Goal: Contribute content: Add original content to the website for others to see

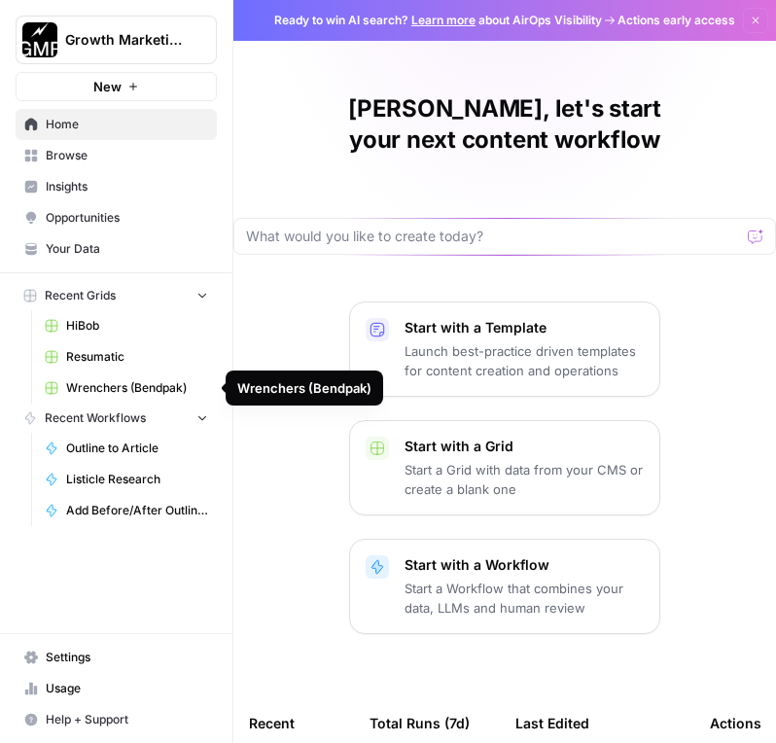
click at [121, 388] on span "Wrenchers (Bendpak)" at bounding box center [137, 388] width 142 height 18
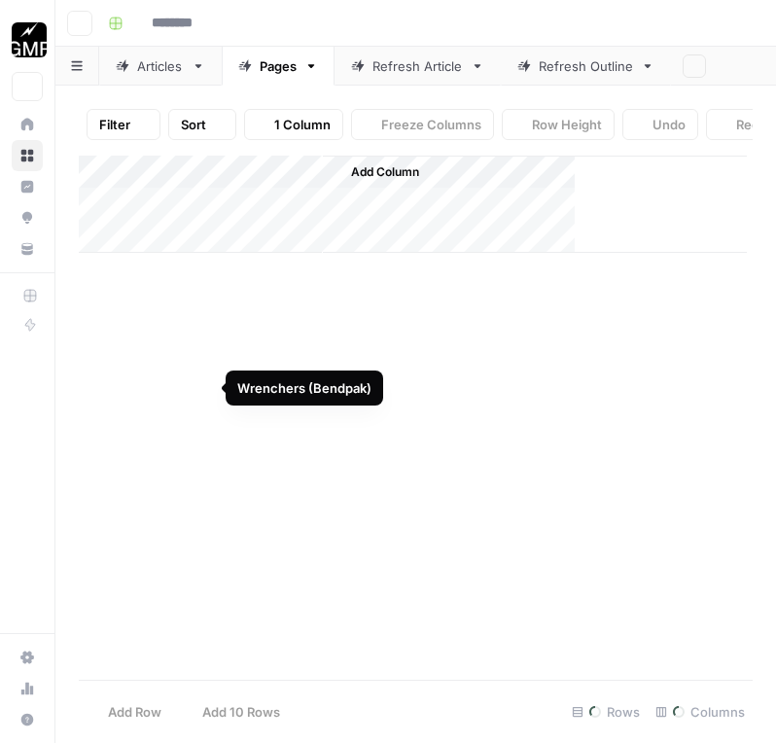
type input "**********"
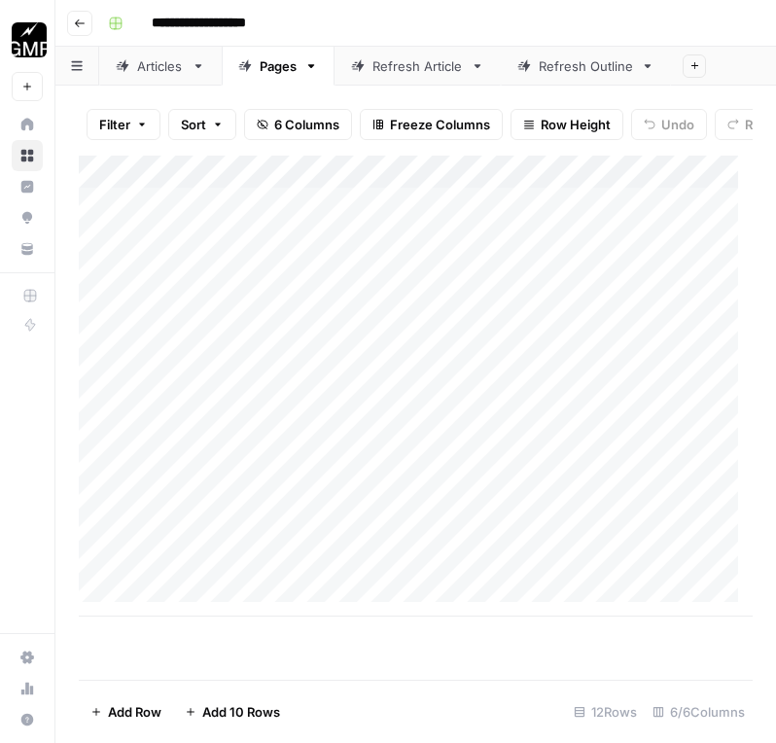
click at [167, 64] on div "Articles" at bounding box center [160, 65] width 47 height 19
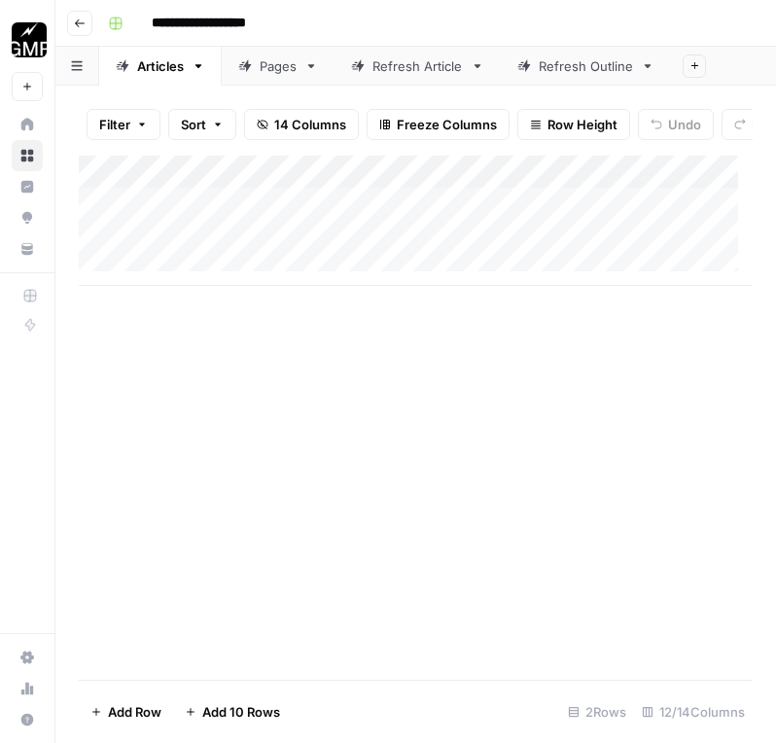
click at [240, 247] on div "Add Column" at bounding box center [416, 221] width 674 height 130
click at [228, 276] on div "Add Column" at bounding box center [416, 221] width 674 height 130
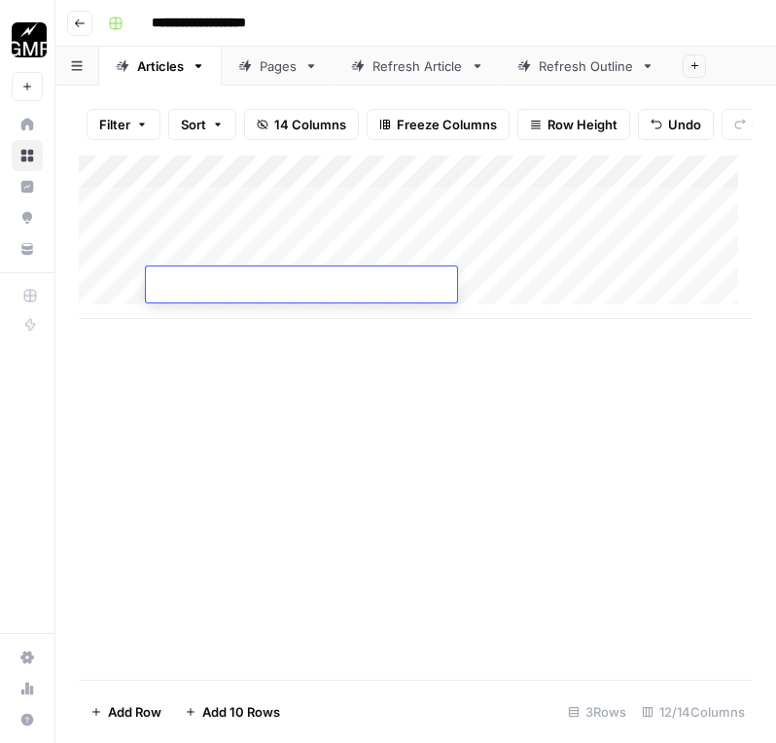
click at [221, 311] on div "Add Column" at bounding box center [416, 237] width 674 height 163
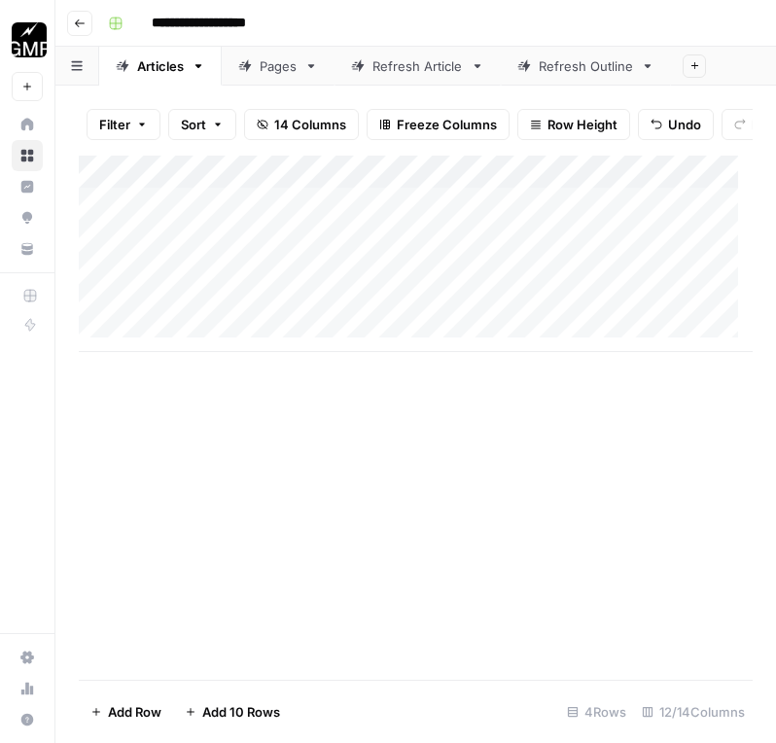
click at [225, 347] on div "Add Column" at bounding box center [416, 254] width 674 height 196
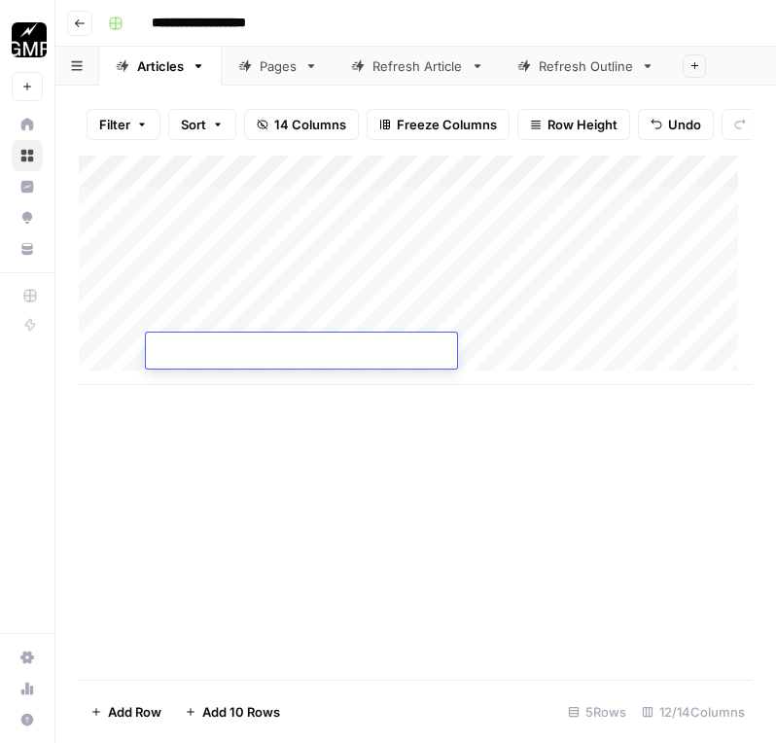
click at [220, 379] on div "Add Column" at bounding box center [416, 270] width 674 height 229
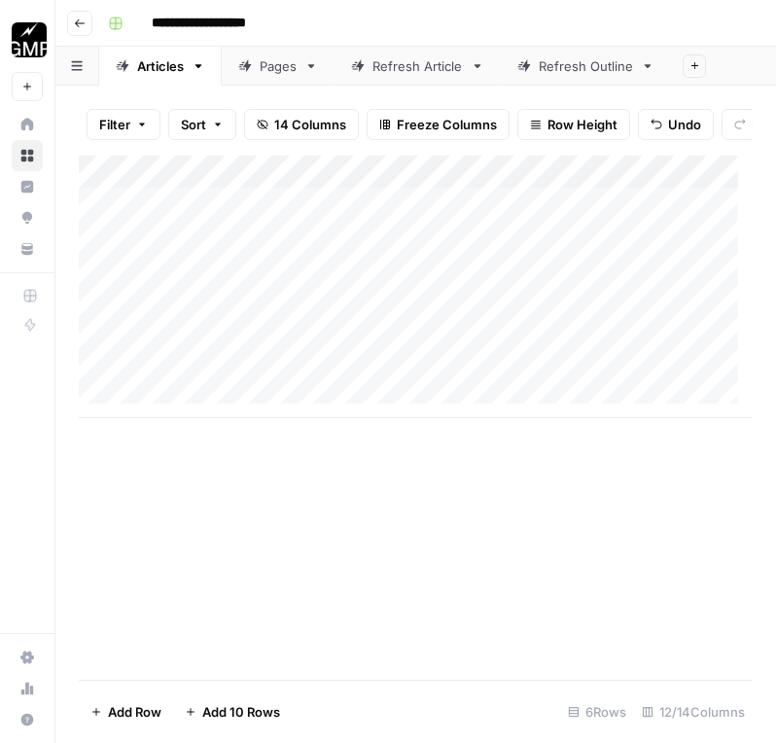
click at [240, 248] on div "Add Column" at bounding box center [416, 287] width 674 height 263
click at [524, 253] on div "Add Column" at bounding box center [416, 287] width 674 height 263
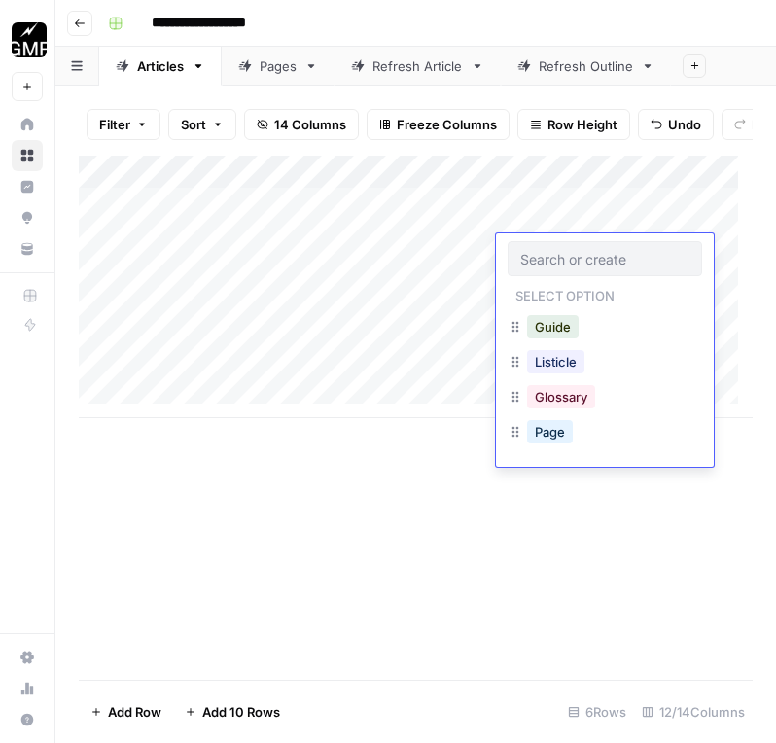
click at [430, 222] on div "Add Column" at bounding box center [416, 287] width 674 height 263
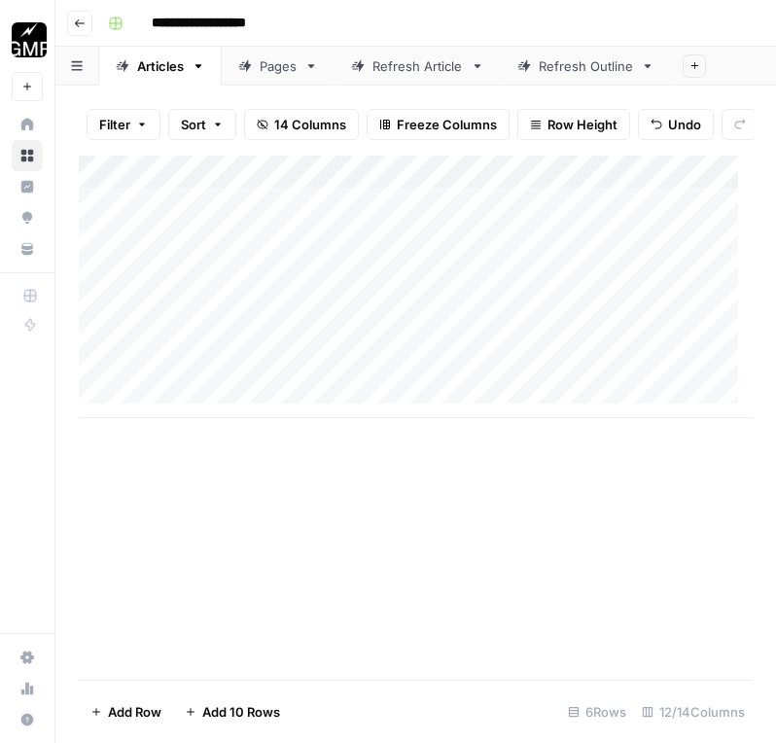
click at [430, 222] on div "Add Column" at bounding box center [416, 287] width 674 height 263
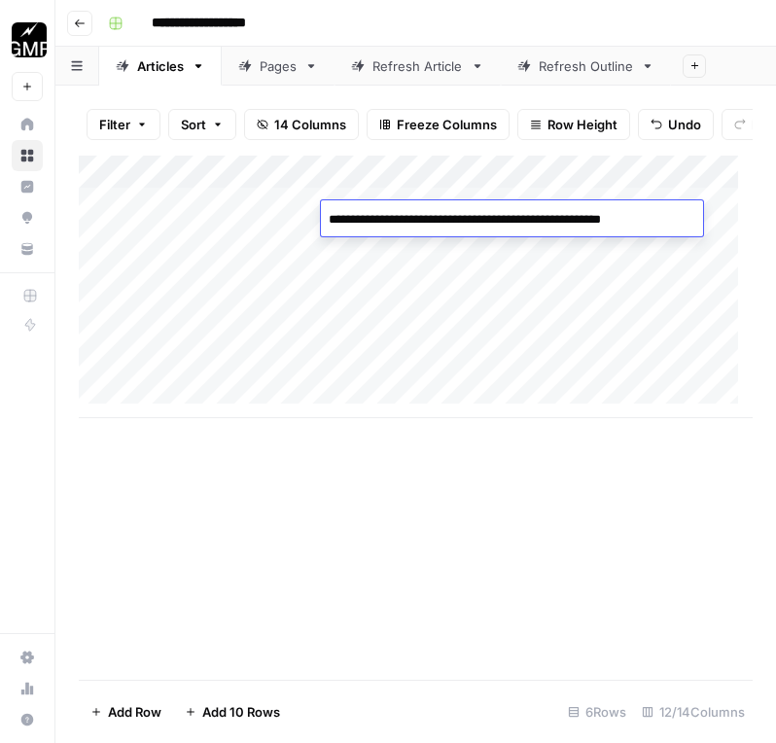
click at [499, 477] on div "Add Column" at bounding box center [416, 418] width 674 height 524
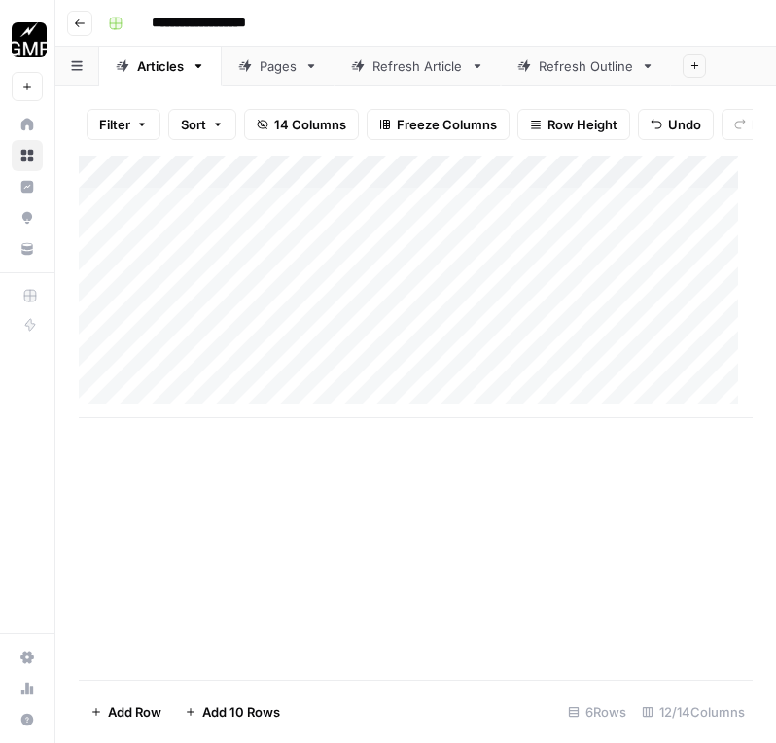
click at [546, 256] on div "Add Column" at bounding box center [416, 287] width 674 height 263
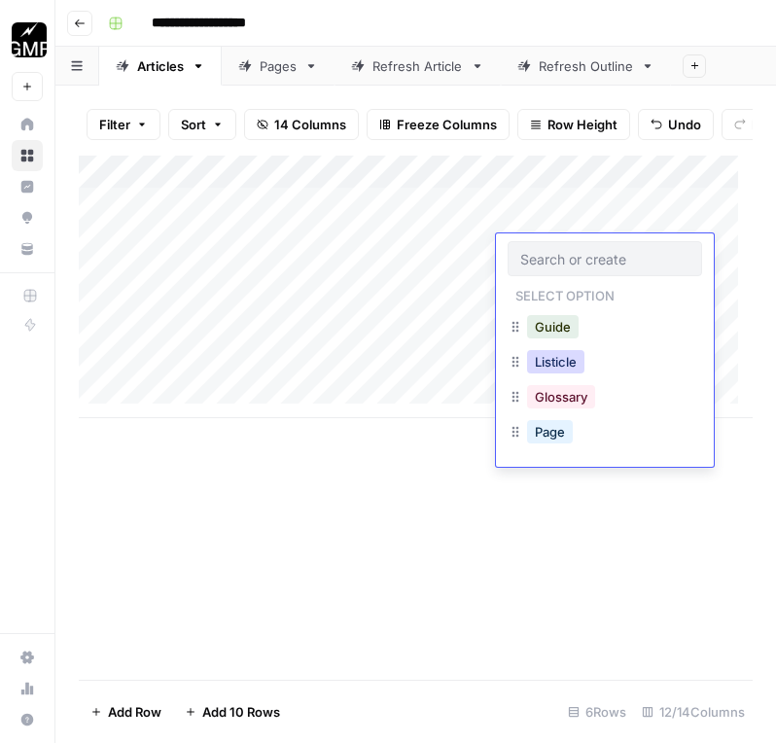
click at [564, 363] on button "Listicle" at bounding box center [555, 361] width 57 height 23
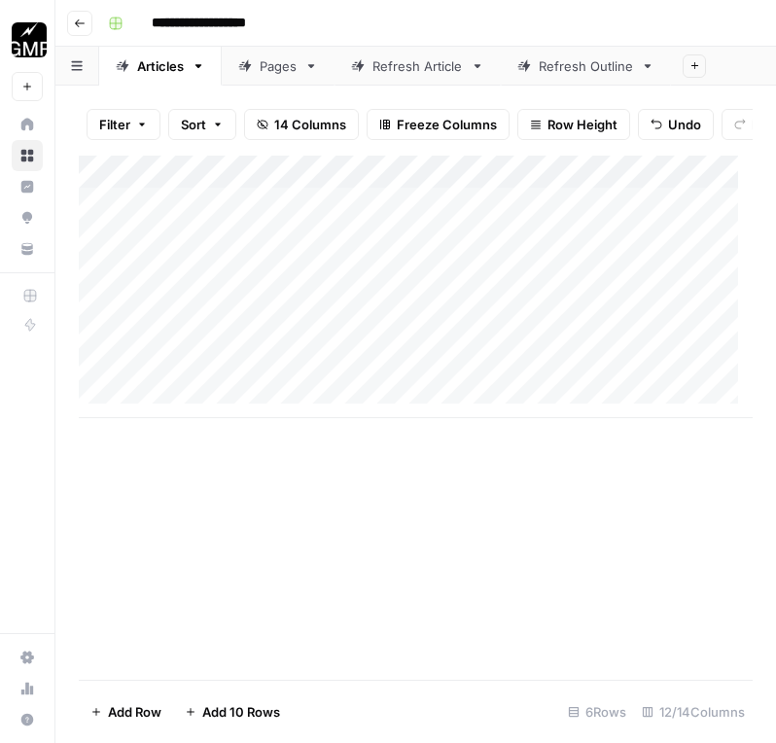
click at [544, 282] on div "Add Column" at bounding box center [416, 287] width 674 height 263
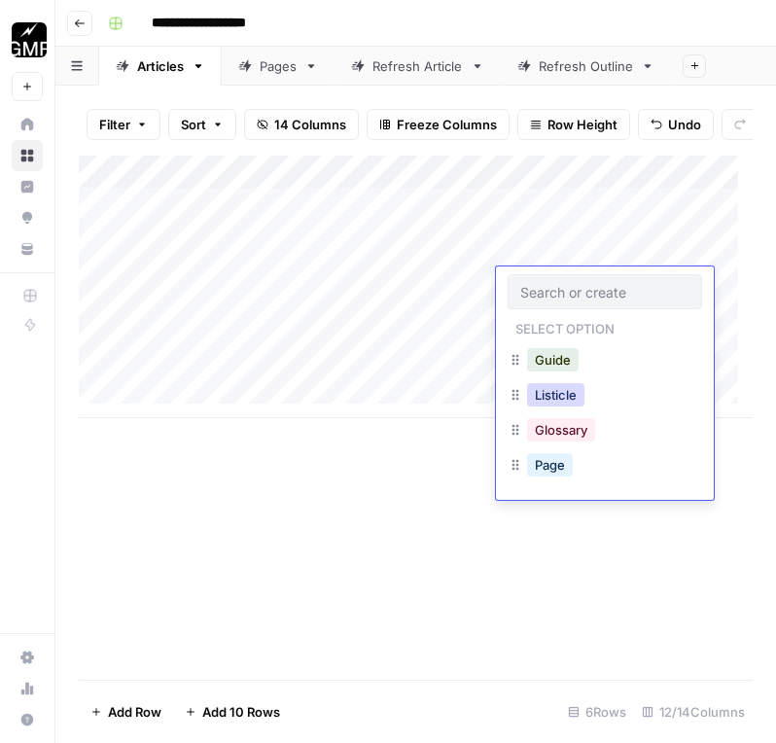
click at [565, 395] on button "Listicle" at bounding box center [555, 394] width 57 height 23
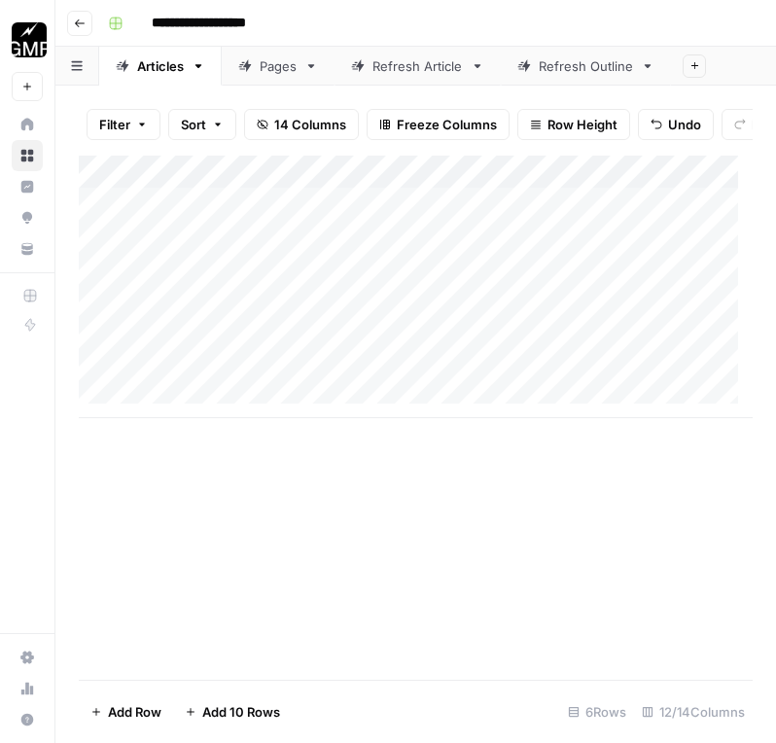
click at [526, 325] on div "Add Column" at bounding box center [416, 287] width 674 height 263
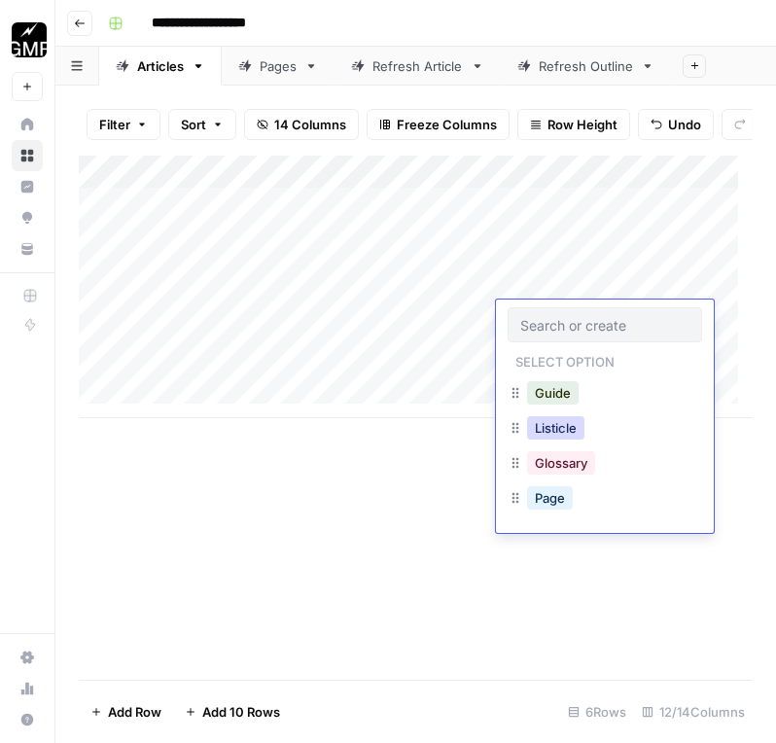
click at [568, 426] on button "Listicle" at bounding box center [555, 427] width 57 height 23
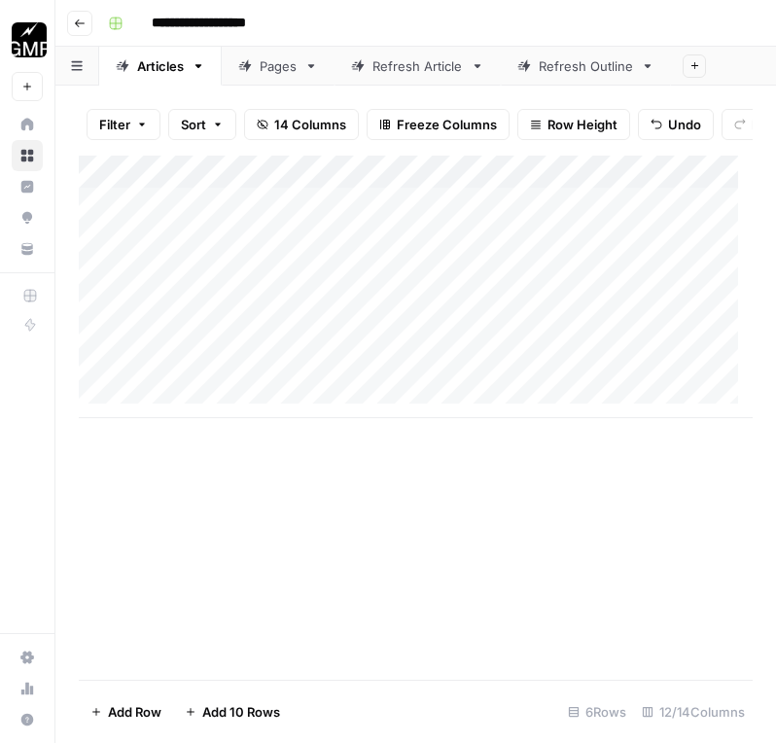
click at [541, 348] on div "Add Column" at bounding box center [416, 287] width 674 height 263
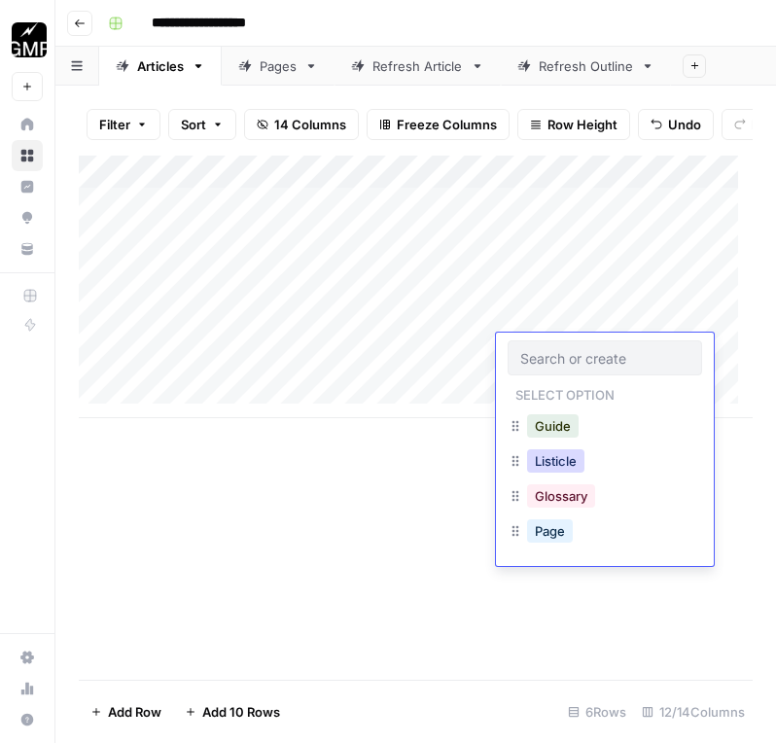
click at [560, 458] on button "Listicle" at bounding box center [555, 460] width 57 height 23
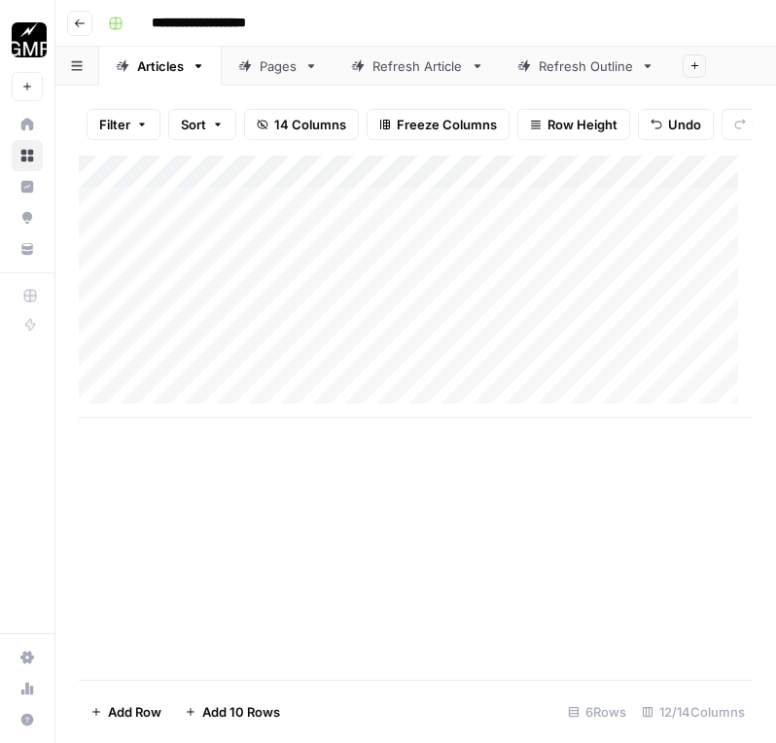
click at [545, 374] on div "Add Column" at bounding box center [416, 287] width 674 height 263
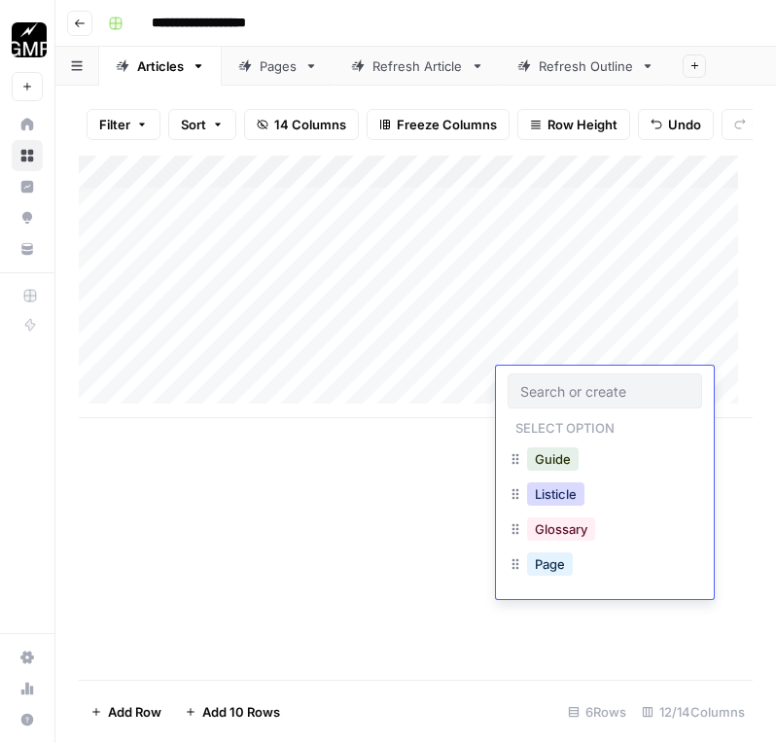
click at [575, 495] on button "Listicle" at bounding box center [555, 493] width 57 height 23
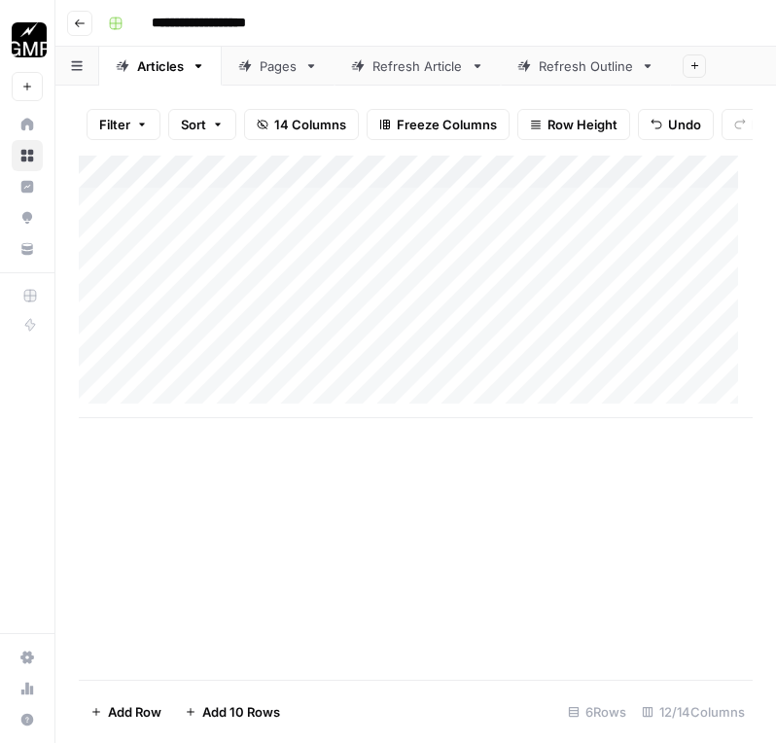
click at [278, 250] on div "Add Column" at bounding box center [416, 287] width 674 height 263
click at [411, 247] on div "Add Column" at bounding box center [416, 287] width 674 height 263
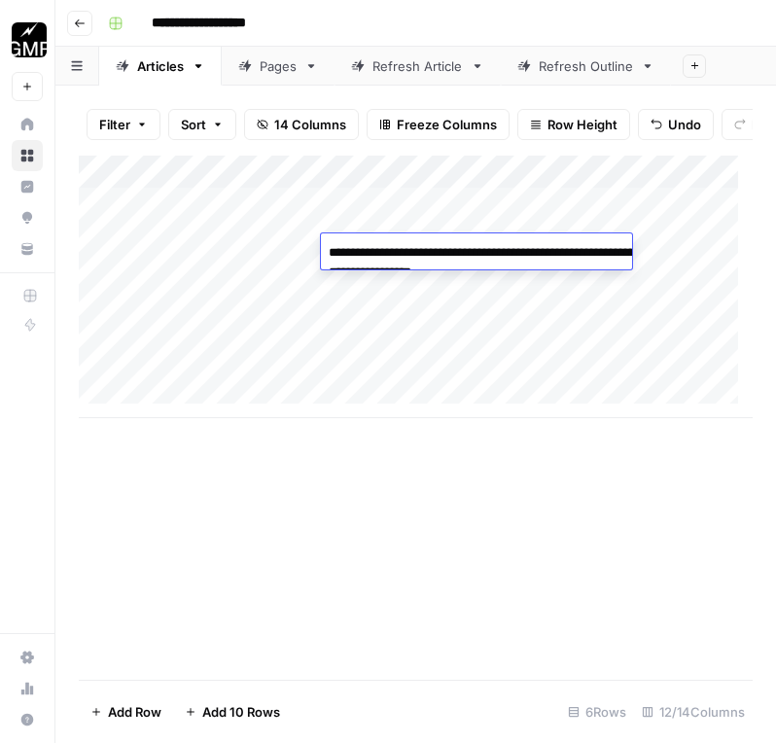
type textarea "**********"
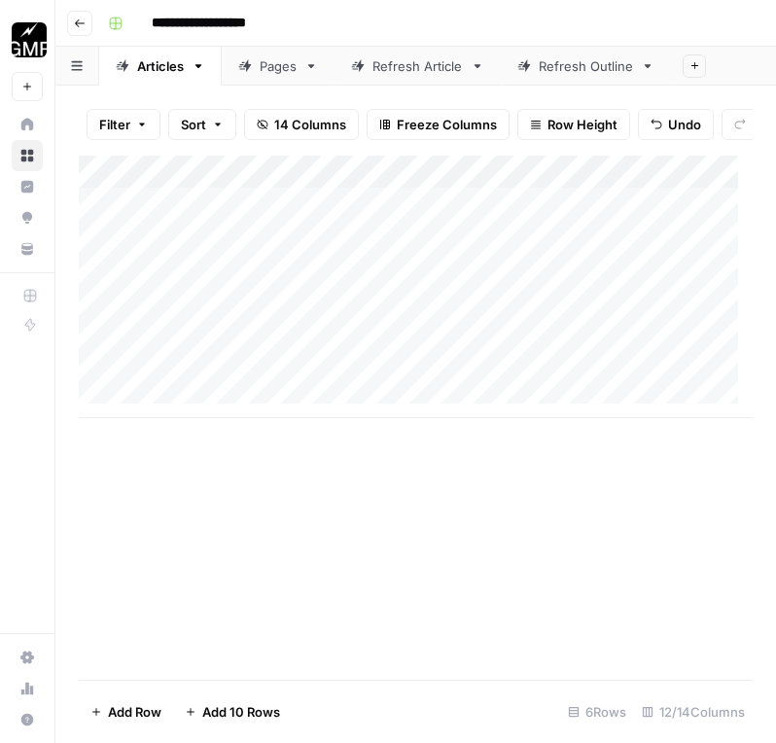
click at [585, 274] on div "Add Column" at bounding box center [416, 287] width 674 height 263
click at [467, 251] on div "Add Column" at bounding box center [416, 287] width 674 height 263
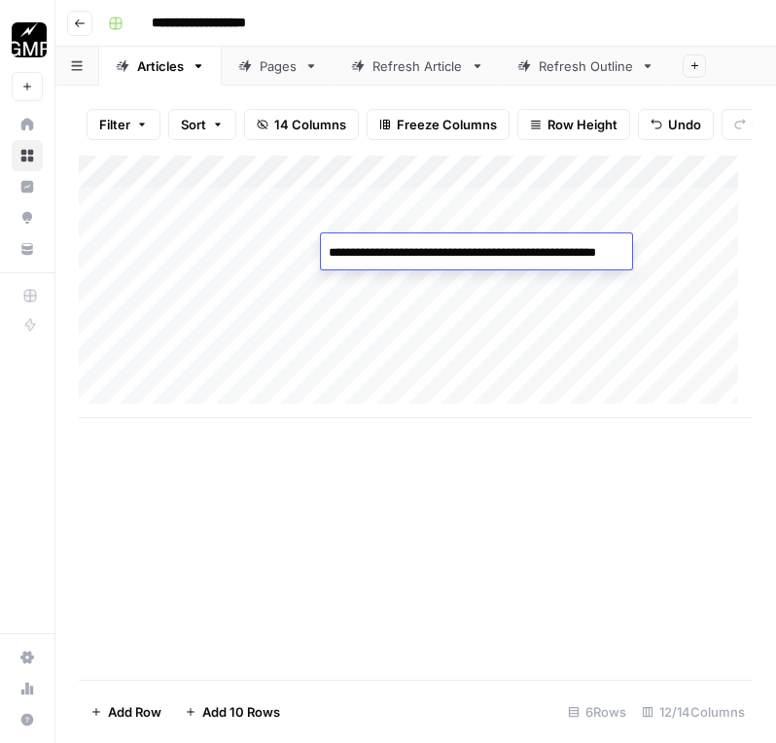
type textarea "**********"
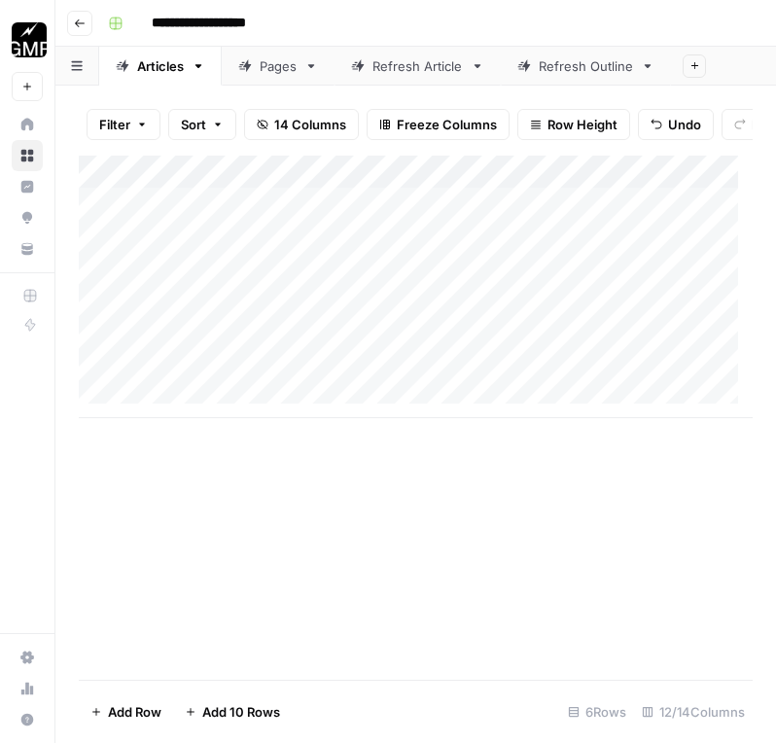
click at [399, 250] on div "Add Column" at bounding box center [416, 287] width 674 height 263
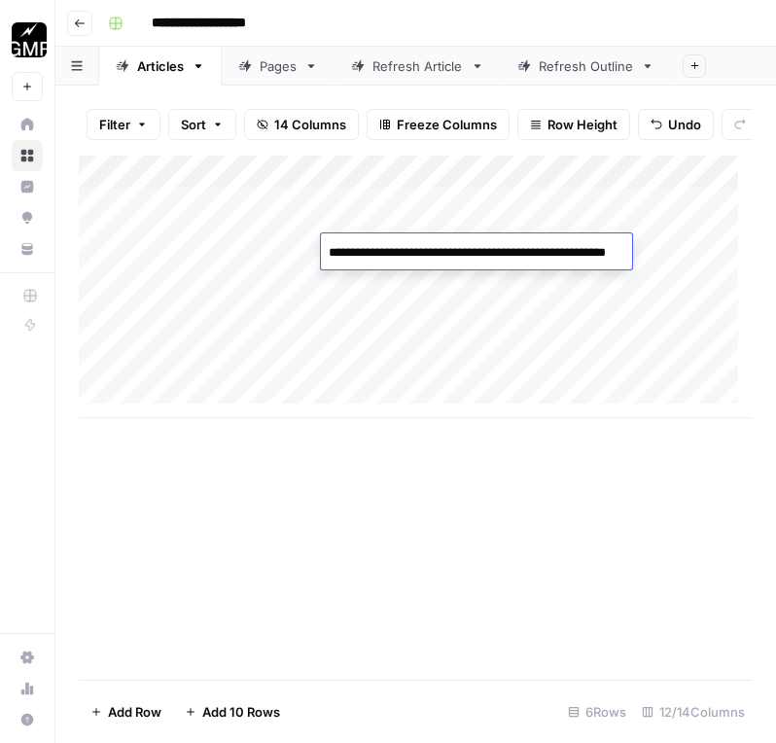
type textarea "**********"
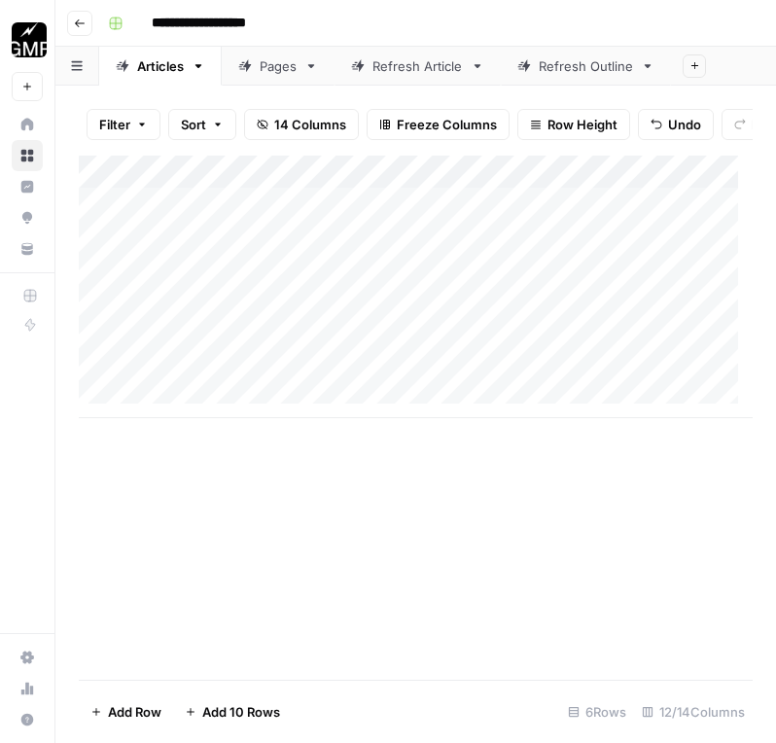
click at [714, 255] on div "Add Column" at bounding box center [416, 287] width 674 height 263
click at [265, 281] on div "Add Column" at bounding box center [416, 287] width 674 height 263
click at [385, 282] on div "Add Column" at bounding box center [416, 287] width 674 height 263
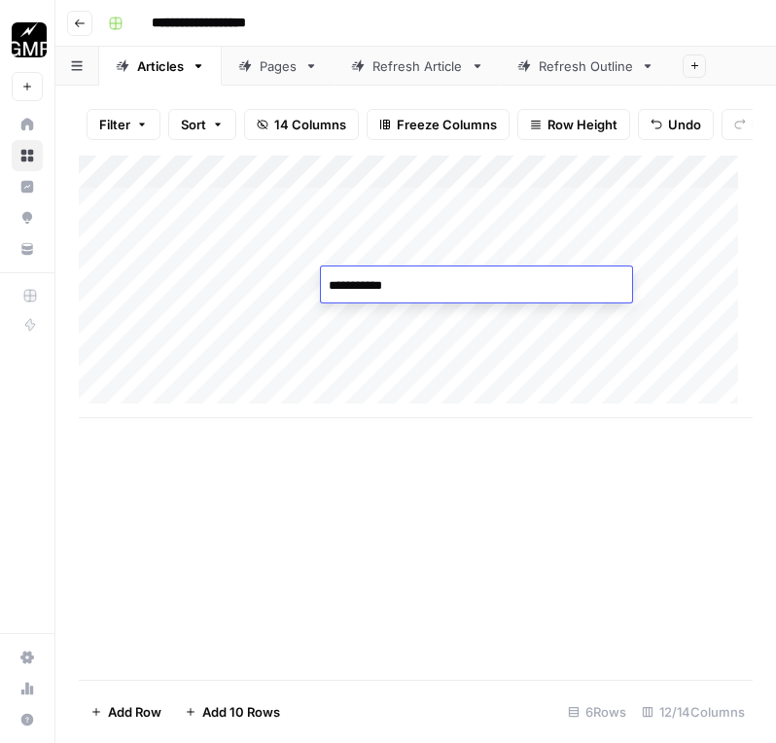
type textarea "**********"
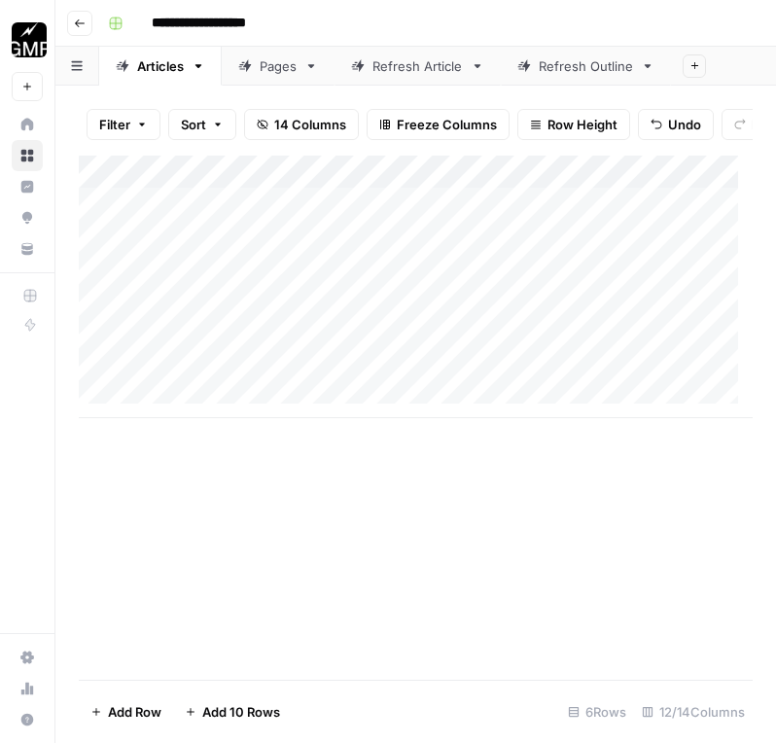
click at [709, 280] on div "Add Column" at bounding box center [416, 287] width 674 height 263
click at [267, 321] on div "Add Column" at bounding box center [416, 287] width 674 height 263
click at [408, 319] on div "Add Column" at bounding box center [416, 287] width 674 height 263
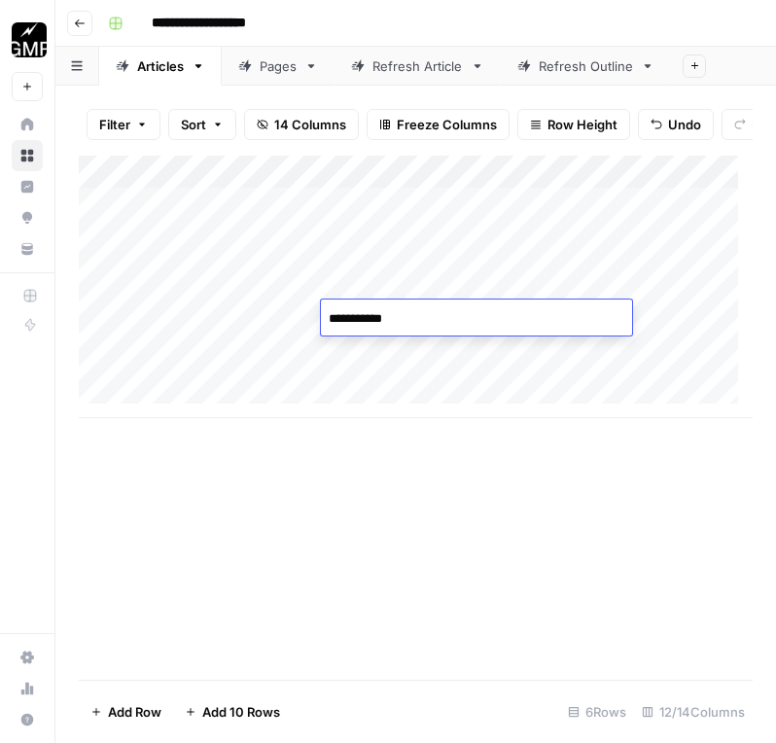
type textarea "**********"
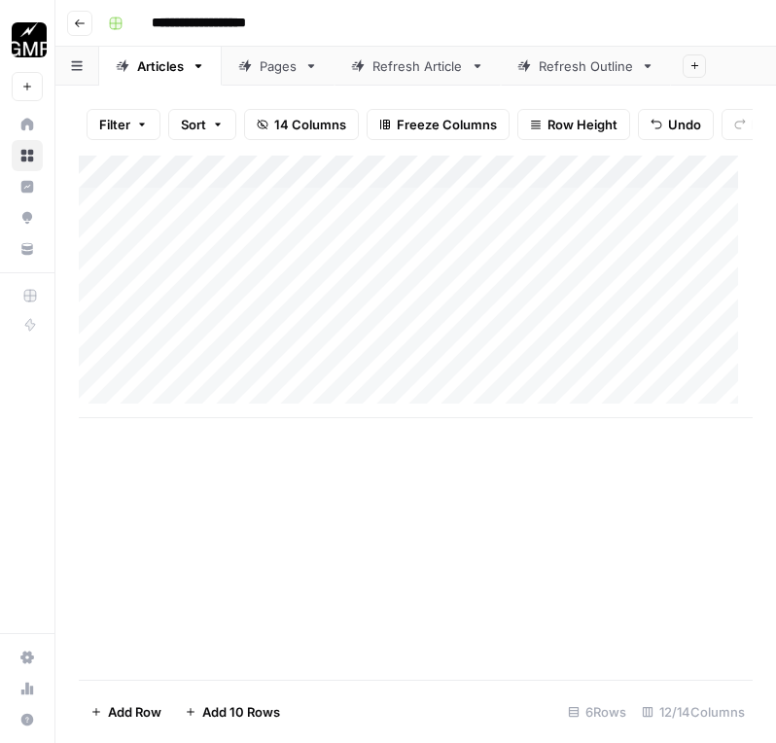
click at [714, 254] on div "Add Column" at bounding box center [416, 287] width 674 height 263
click at [714, 254] on div at bounding box center [677, 251] width 178 height 36
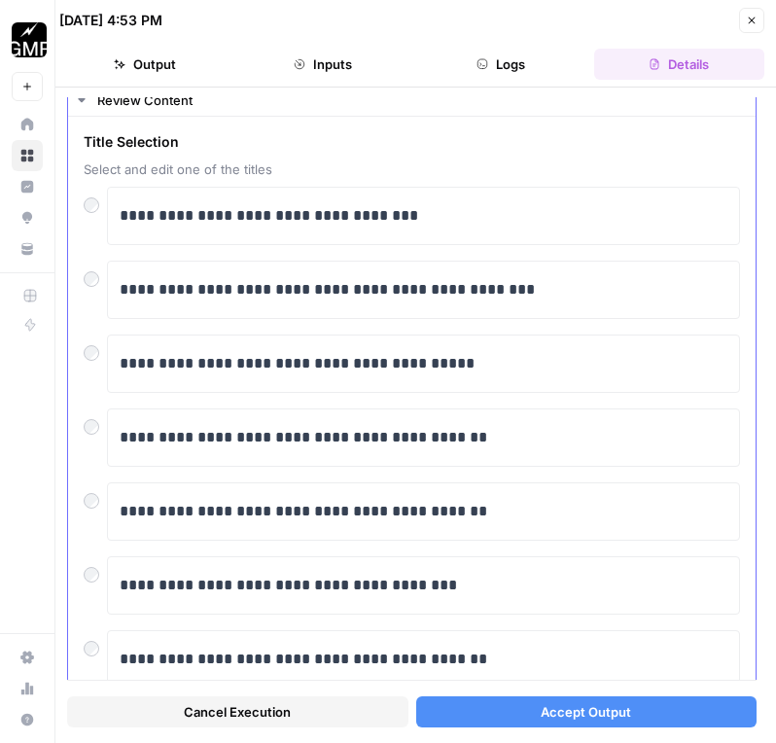
scroll to position [53, 0]
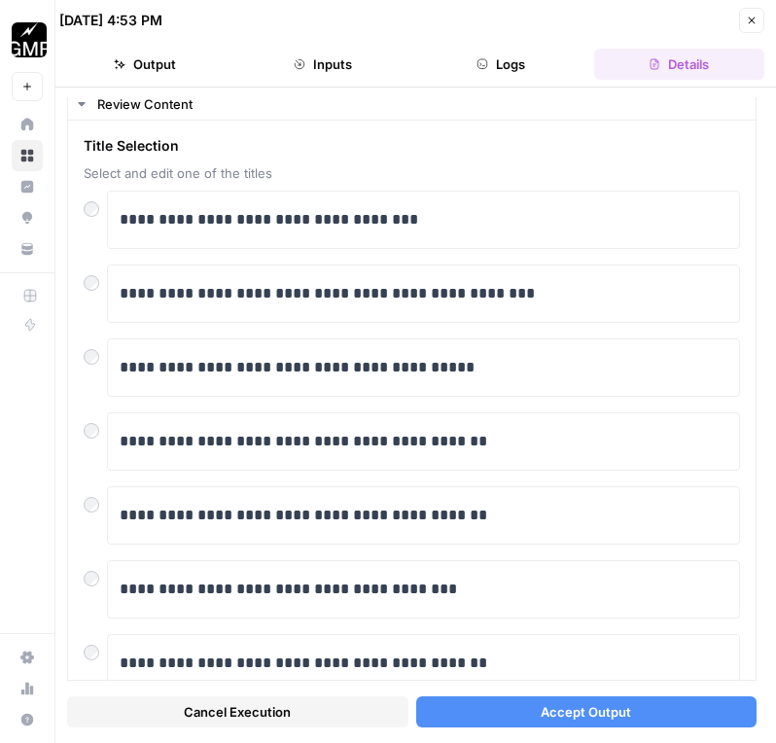
click at [606, 706] on span "Accept Output" at bounding box center [586, 711] width 90 height 19
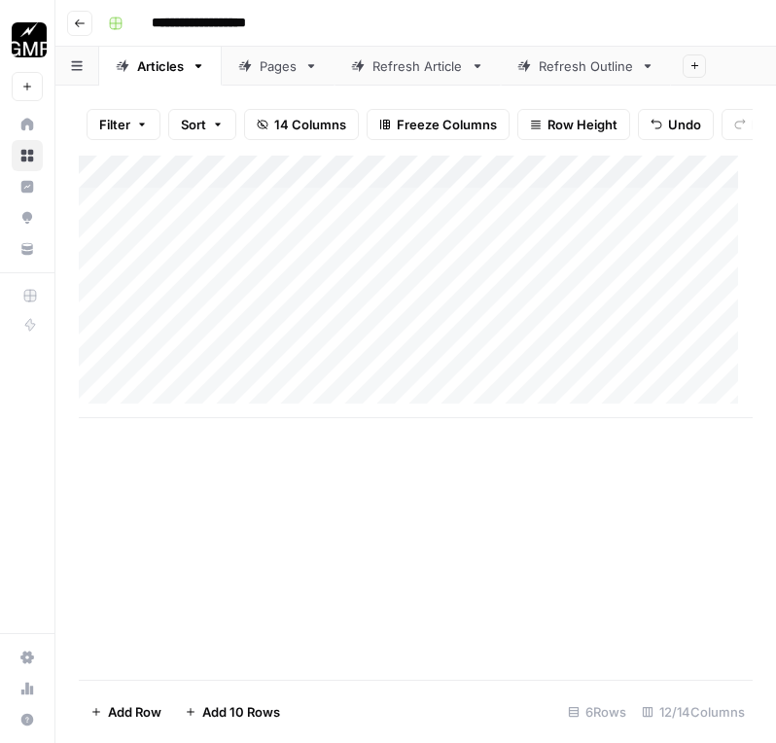
click at [696, 319] on div "Add Column" at bounding box center [416, 287] width 674 height 263
click at [473, 316] on div "Add Column" at bounding box center [416, 287] width 674 height 263
click at [434, 366] on div "Add Column" at bounding box center [416, 287] width 674 height 263
click at [285, 354] on div "Add Column" at bounding box center [416, 287] width 674 height 263
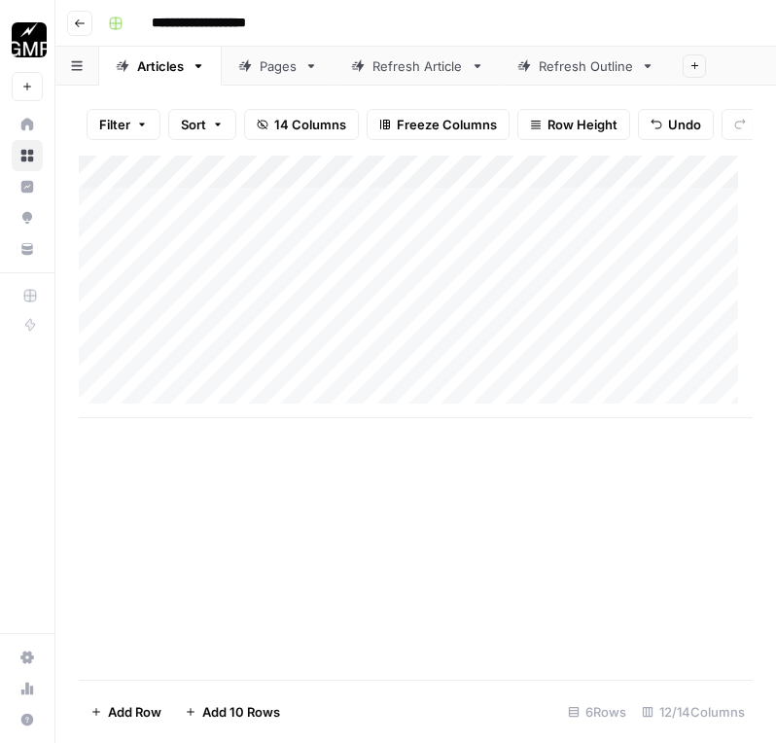
click at [440, 349] on div "Add Column" at bounding box center [416, 287] width 674 height 263
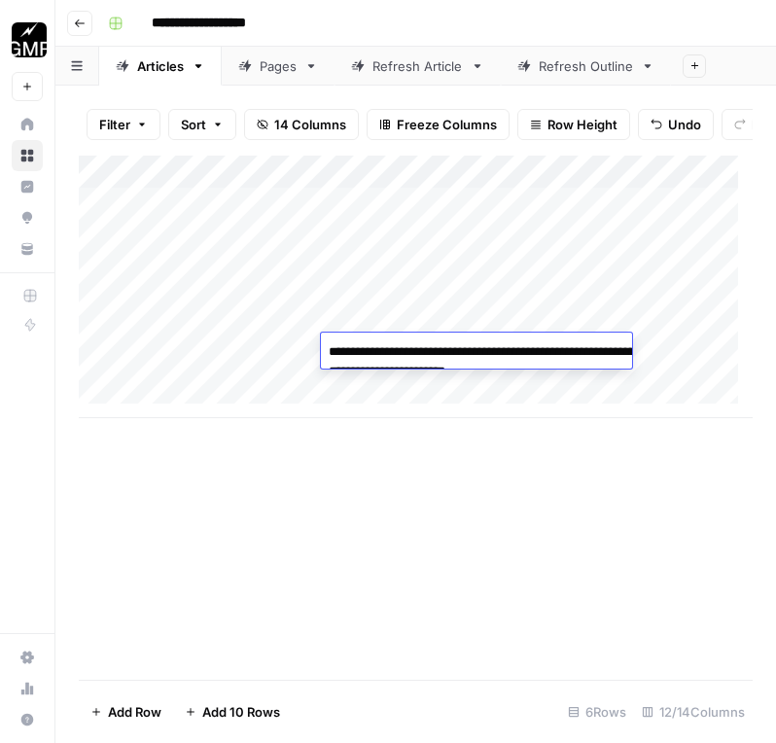
type textarea "**********"
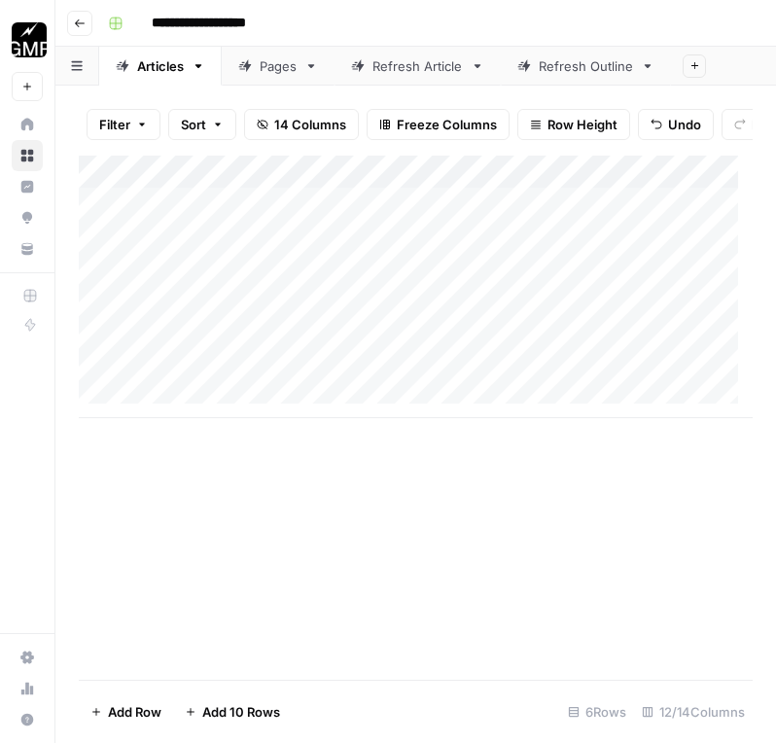
click at [444, 339] on div "Add Column" at bounding box center [416, 287] width 674 height 263
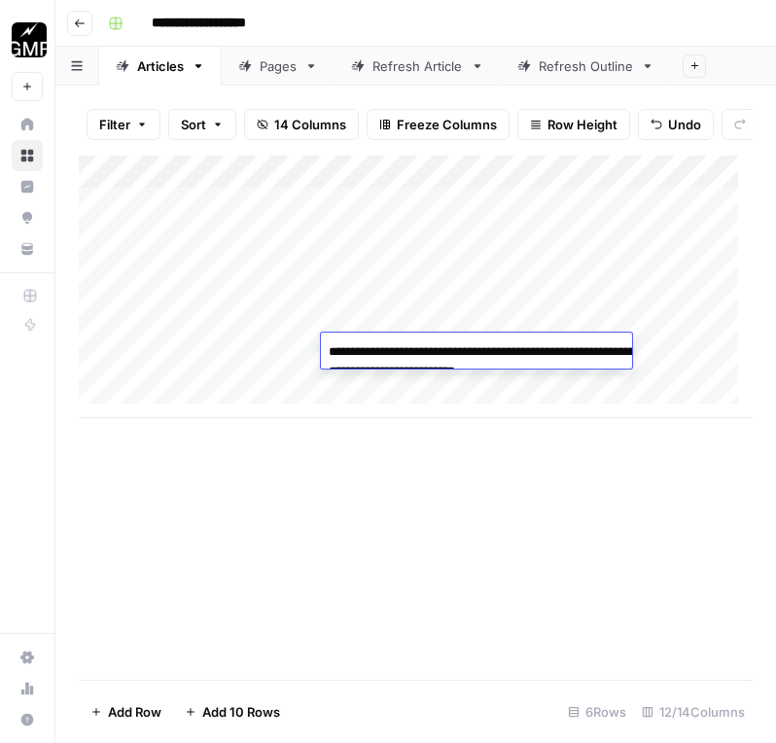
type textarea "**********"
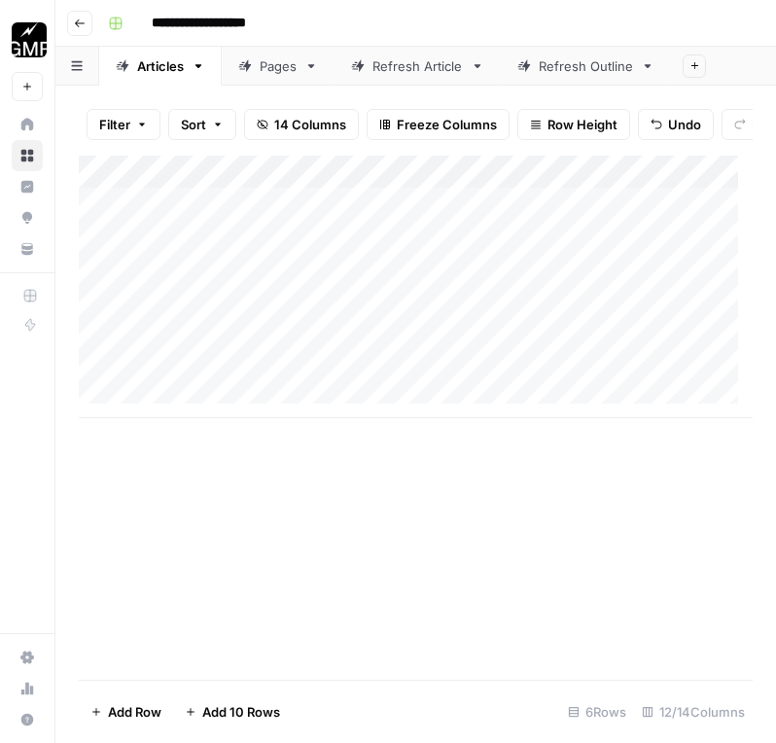
click at [728, 349] on div "Add Column" at bounding box center [416, 287] width 674 height 263
click at [714, 288] on div "Add Column" at bounding box center [416, 287] width 674 height 263
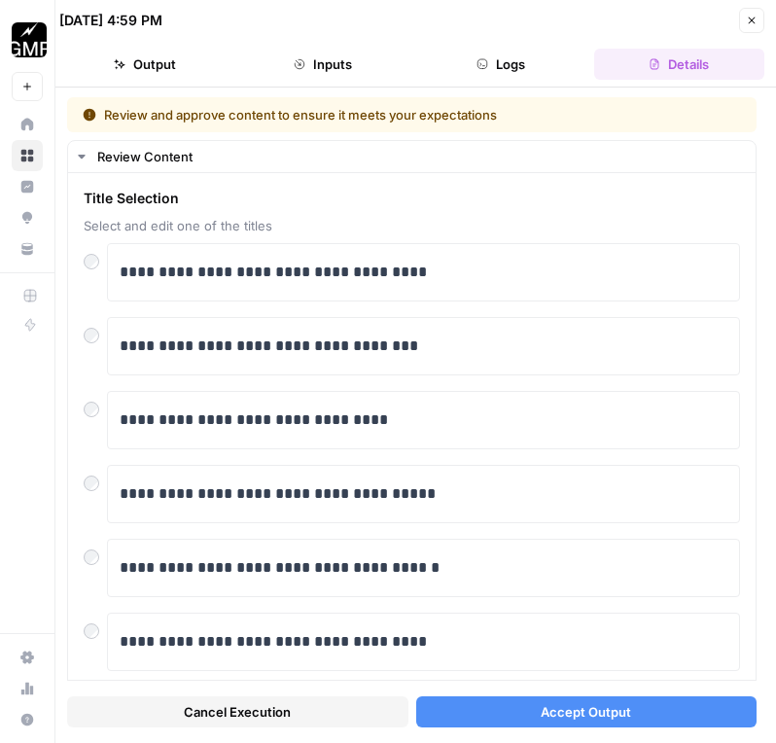
click at [541, 709] on span "Accept Output" at bounding box center [586, 711] width 90 height 19
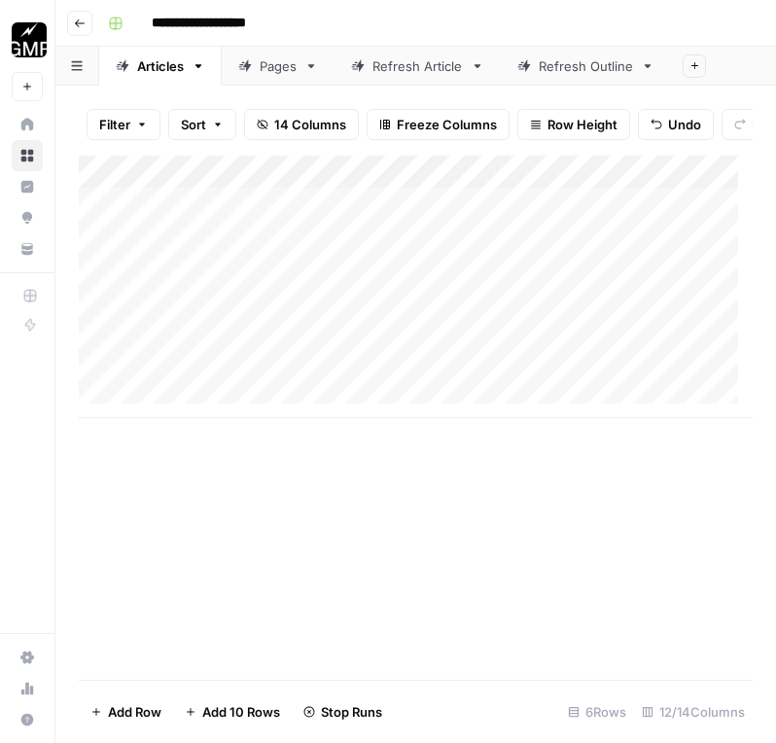
click at [268, 373] on div "Add Column" at bounding box center [416, 287] width 674 height 263
click at [697, 313] on div "Add Column" at bounding box center [416, 287] width 674 height 263
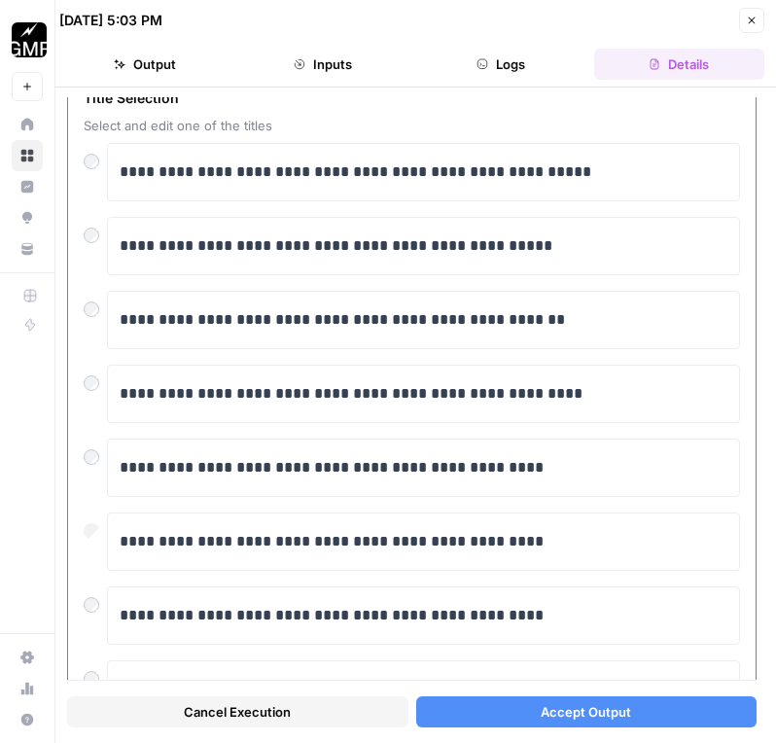
scroll to position [97, 0]
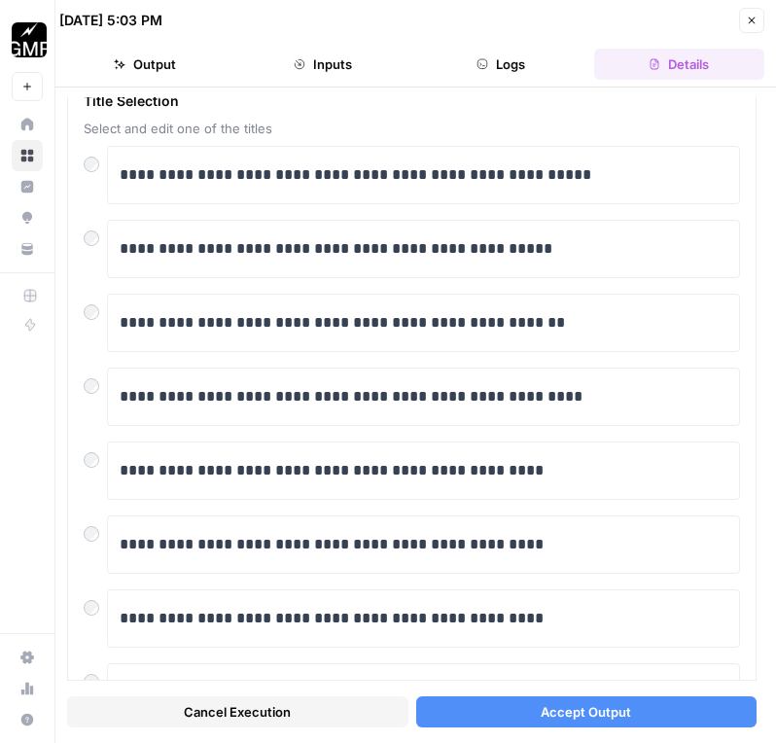
click at [580, 709] on span "Accept Output" at bounding box center [586, 711] width 90 height 19
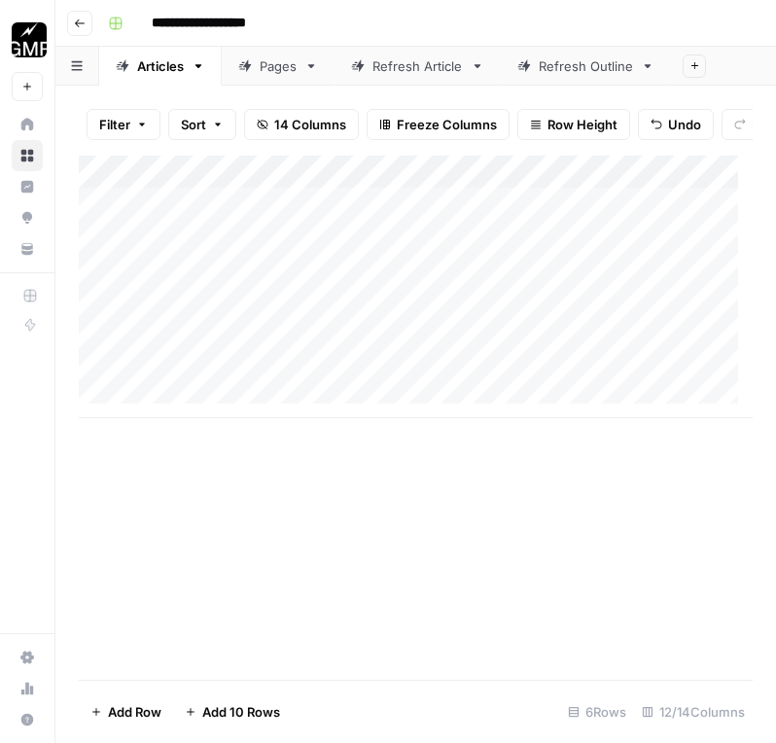
click at [355, 385] on div "Add Column" at bounding box center [416, 287] width 674 height 263
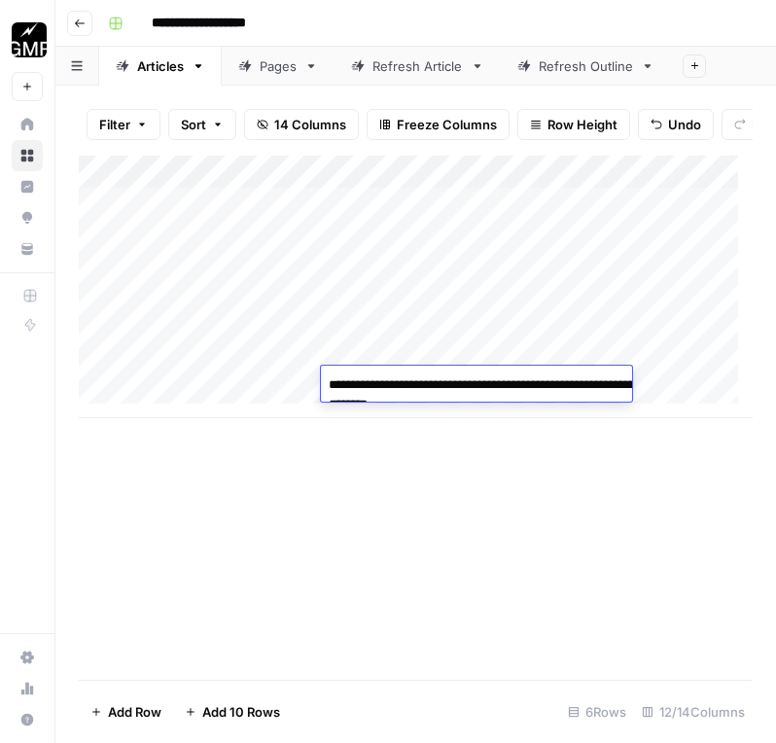
type textarea "**********"
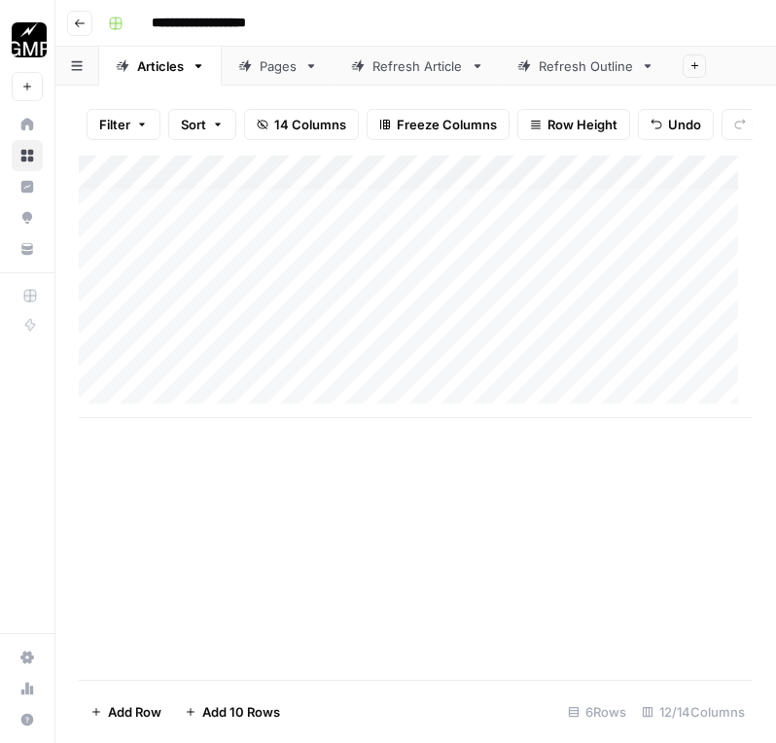
scroll to position [15, 0]
click at [701, 336] on div "Add Column" at bounding box center [416, 287] width 674 height 263
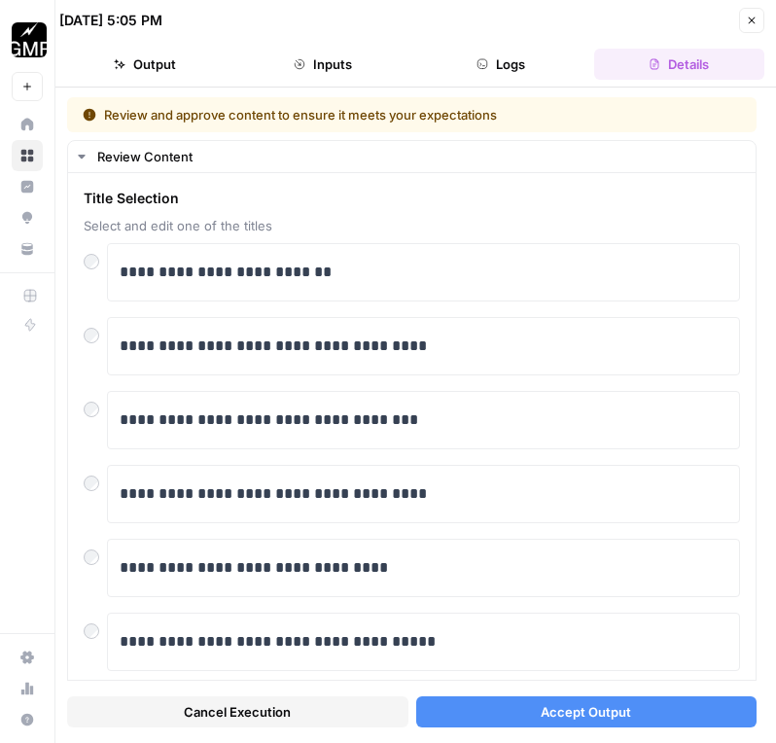
click at [584, 709] on span "Accept Output" at bounding box center [586, 711] width 90 height 19
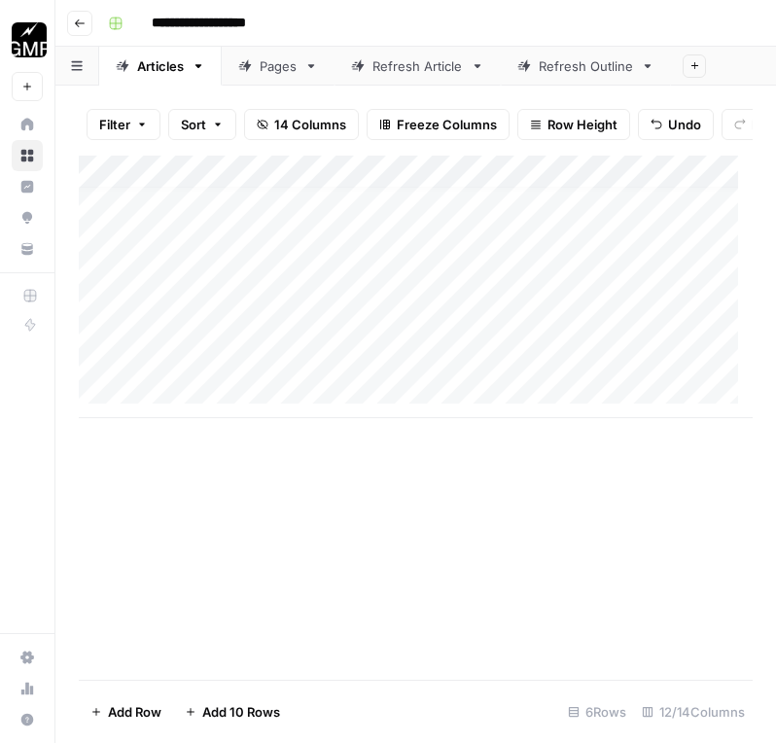
click at [413, 368] on div "Add Column" at bounding box center [416, 287] width 674 height 263
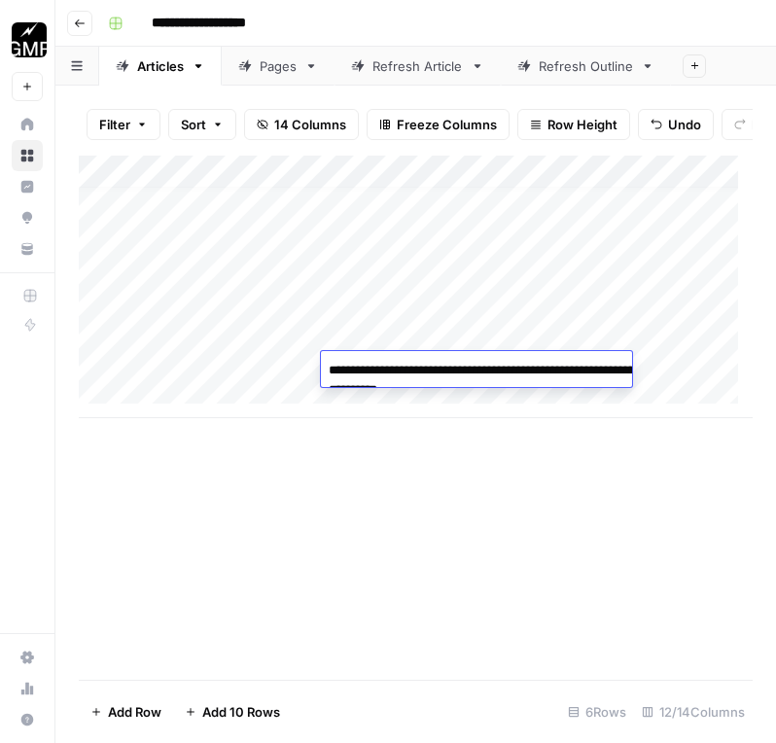
type textarea "**********"
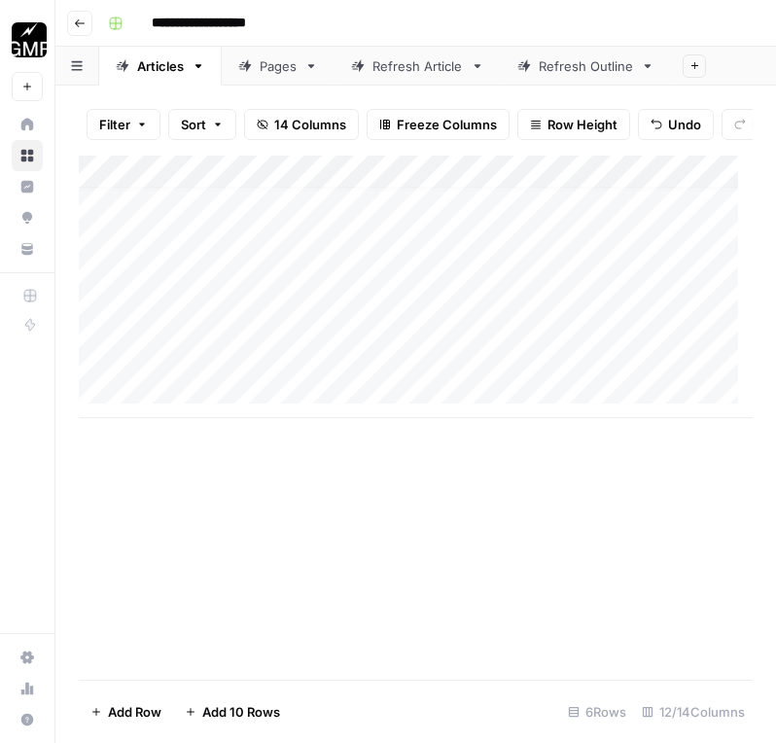
click at [709, 363] on div "Add Column" at bounding box center [416, 287] width 674 height 263
click at [75, 24] on icon "button" at bounding box center [80, 24] width 12 height 12
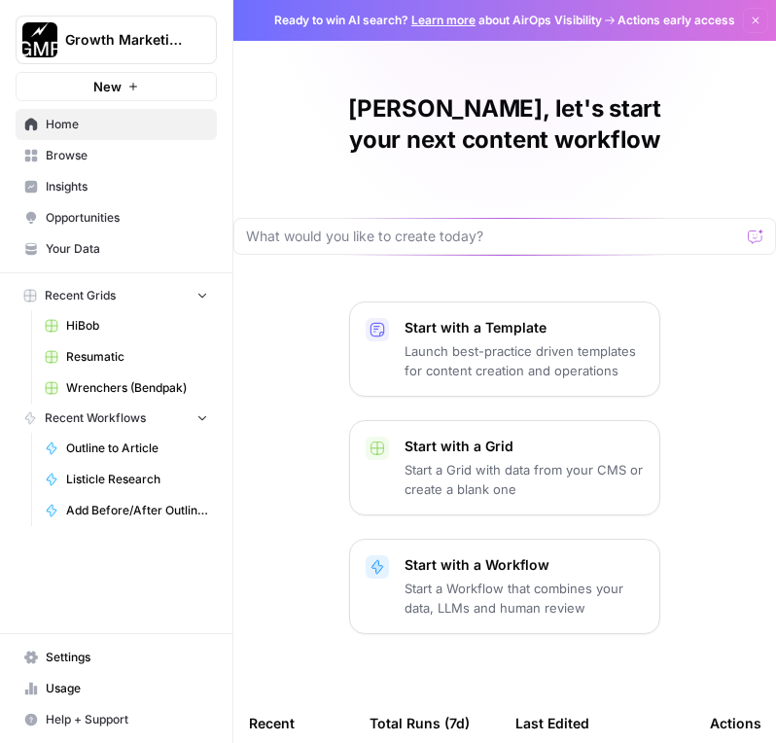
click at [76, 140] on link "Browse" at bounding box center [116, 155] width 201 height 31
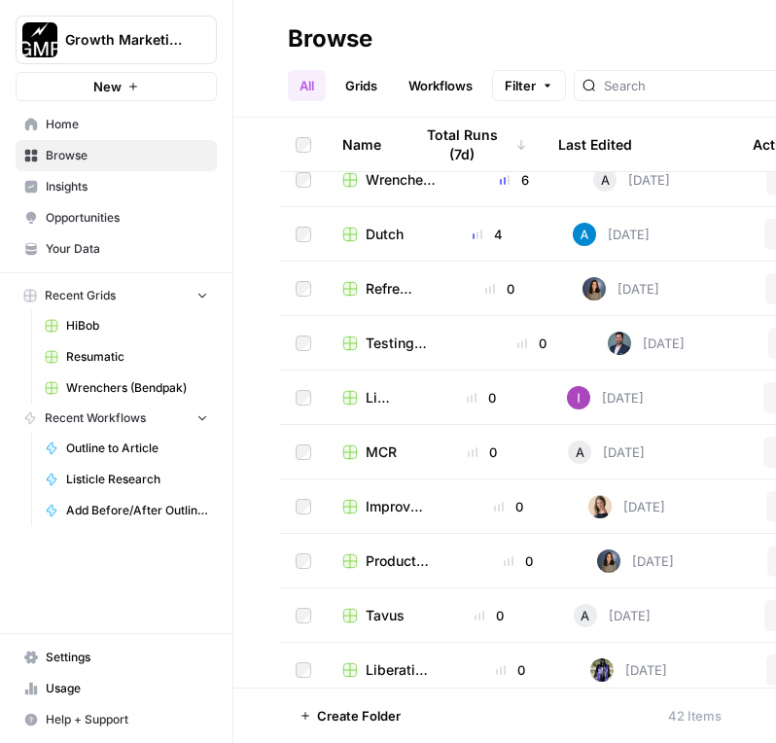
scroll to position [389, 0]
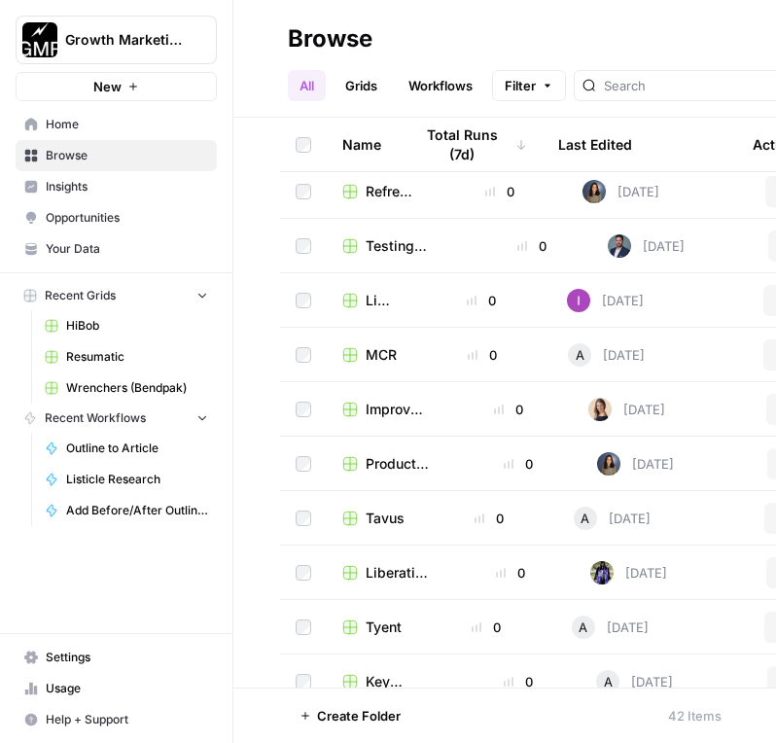
click at [373, 358] on span "MCR" at bounding box center [381, 354] width 31 height 19
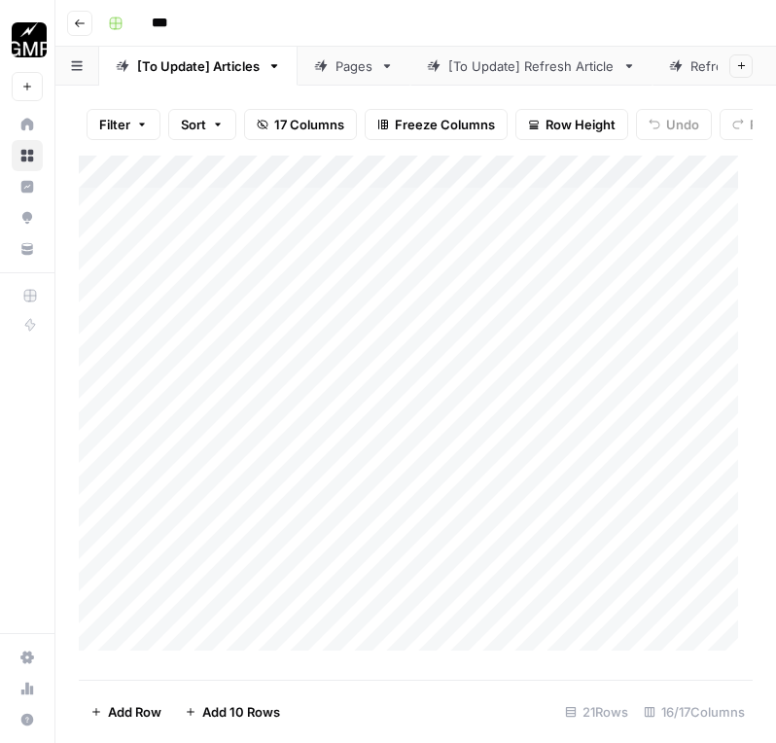
click at [681, 59] on icon at bounding box center [676, 66] width 14 height 14
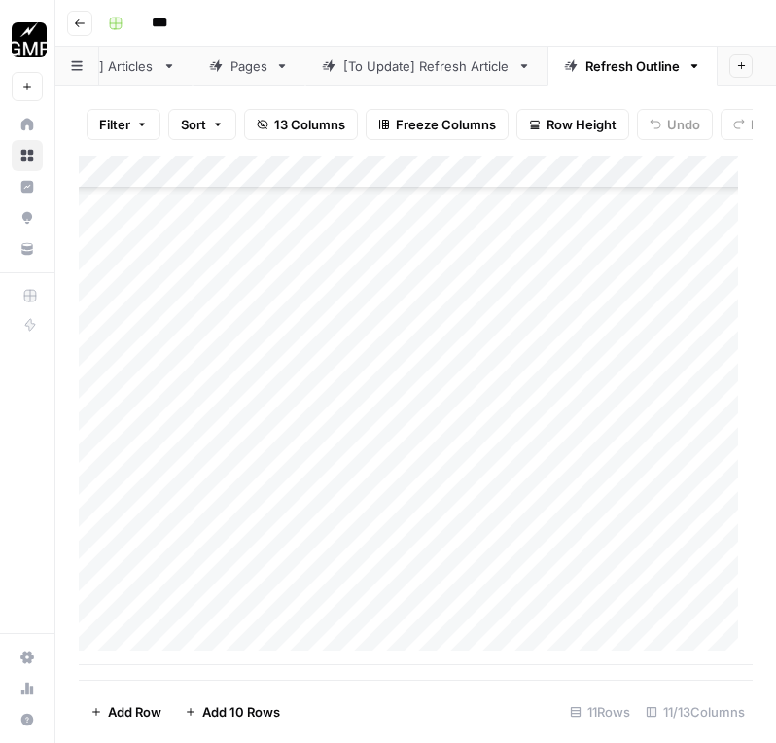
click at [236, 652] on div "Add Column" at bounding box center [416, 411] width 674 height 510
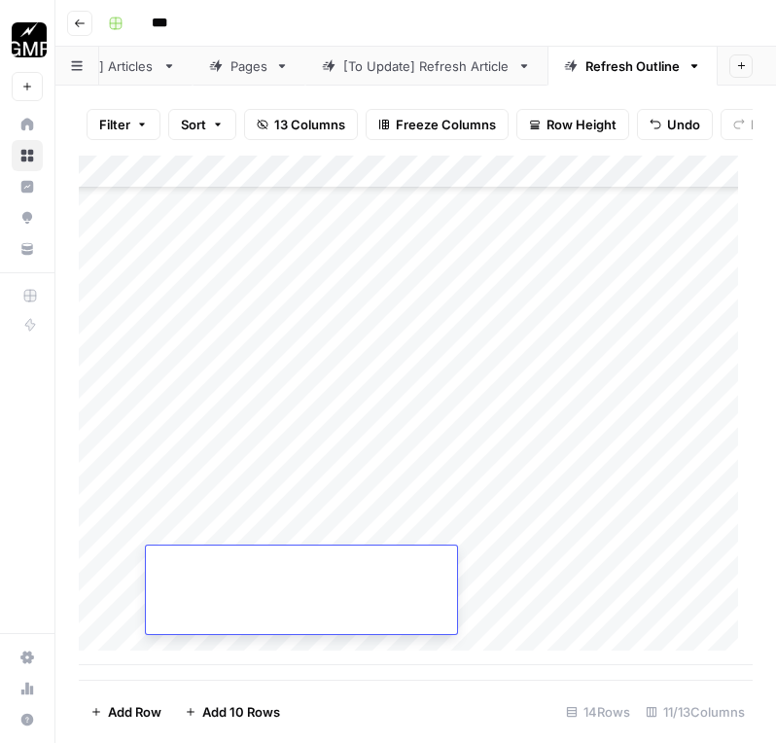
click at [236, 652] on div "Add Column" at bounding box center [416, 411] width 674 height 510
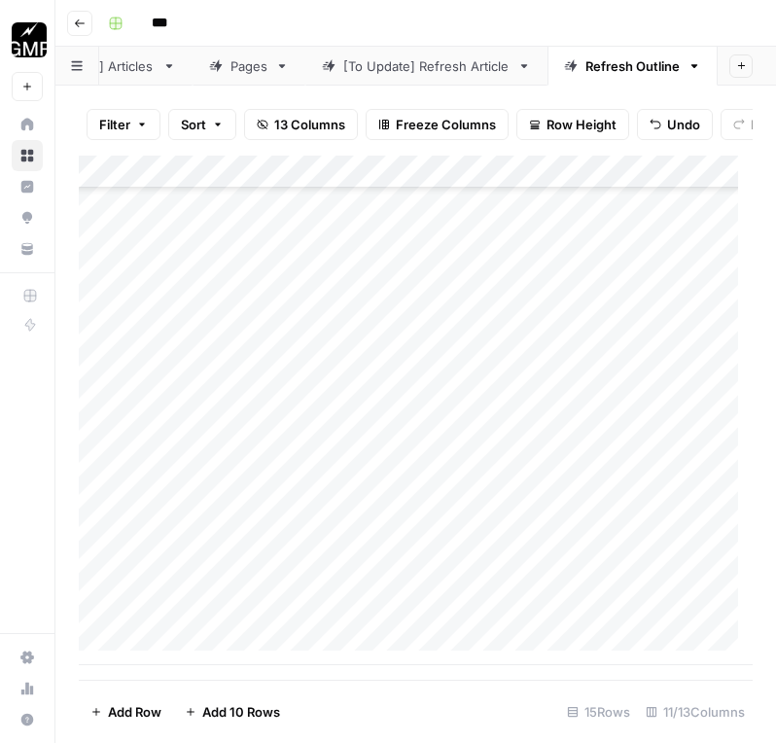
click at [233, 334] on div "Add Column" at bounding box center [416, 411] width 674 height 510
click at [208, 416] on div "Add Column" at bounding box center [416, 411] width 674 height 510
click at [293, 503] on div "Add Column" at bounding box center [416, 411] width 674 height 510
click at [246, 418] on div "Add Column" at bounding box center [416, 411] width 674 height 510
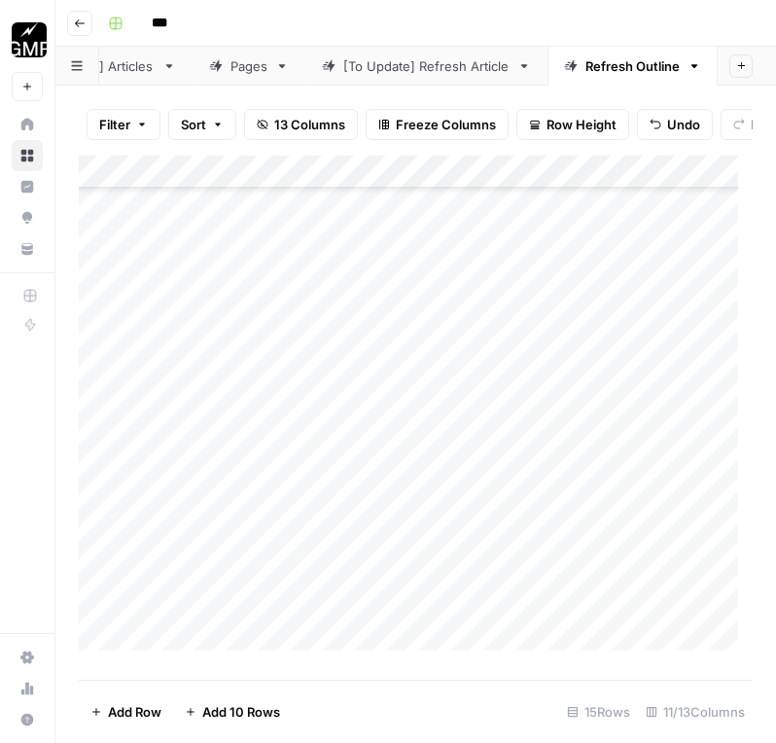
click at [382, 425] on div "Add Column" at bounding box center [416, 411] width 674 height 510
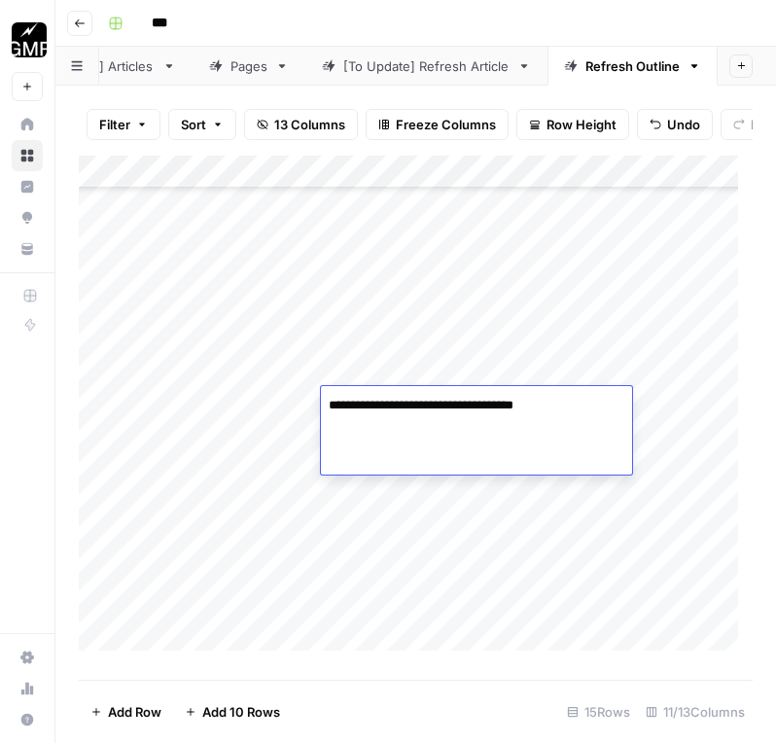
type textarea "**********"
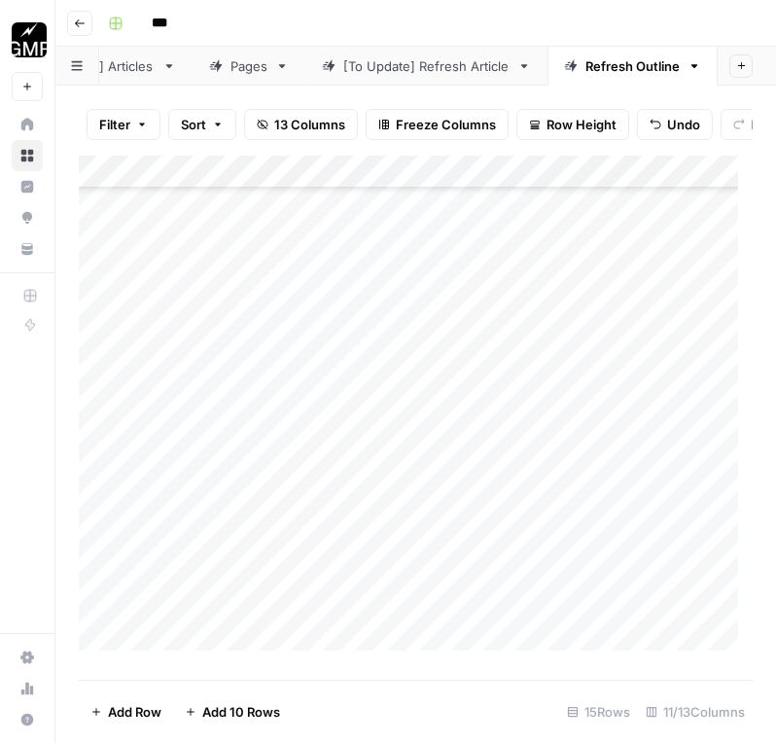
click at [433, 416] on div "Add Column" at bounding box center [416, 411] width 674 height 510
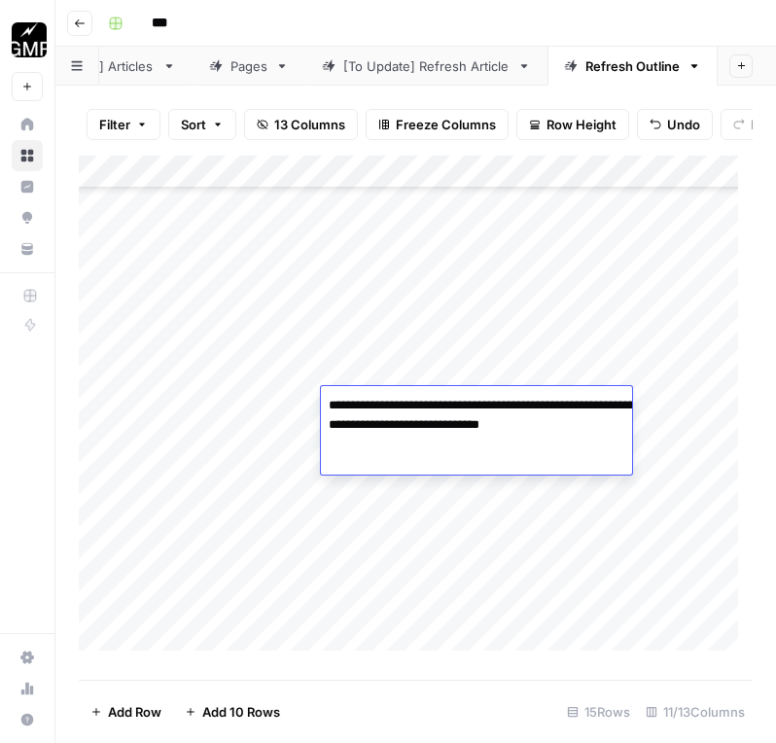
type textarea "**********"
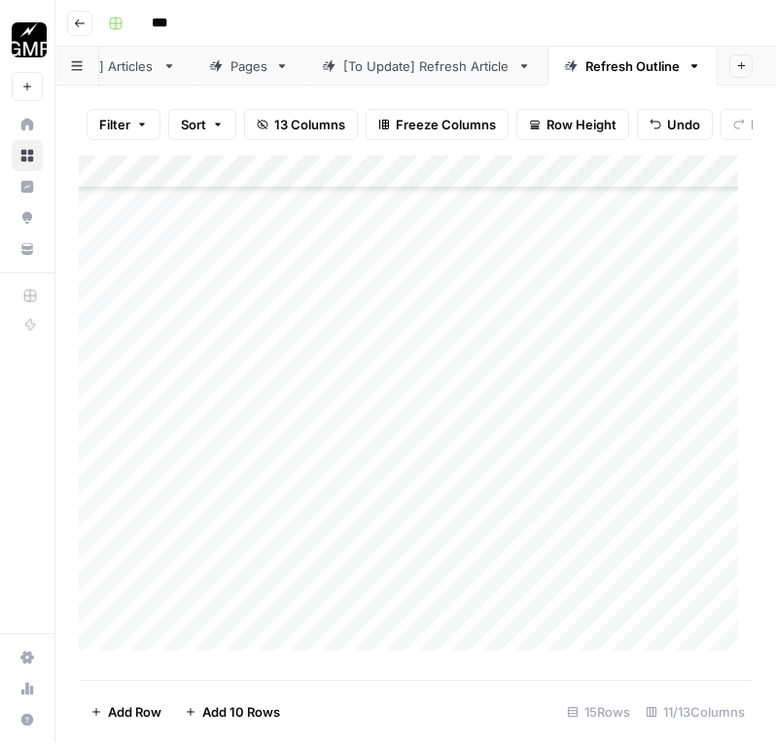
click at [425, 440] on div "Add Column" at bounding box center [416, 411] width 674 height 510
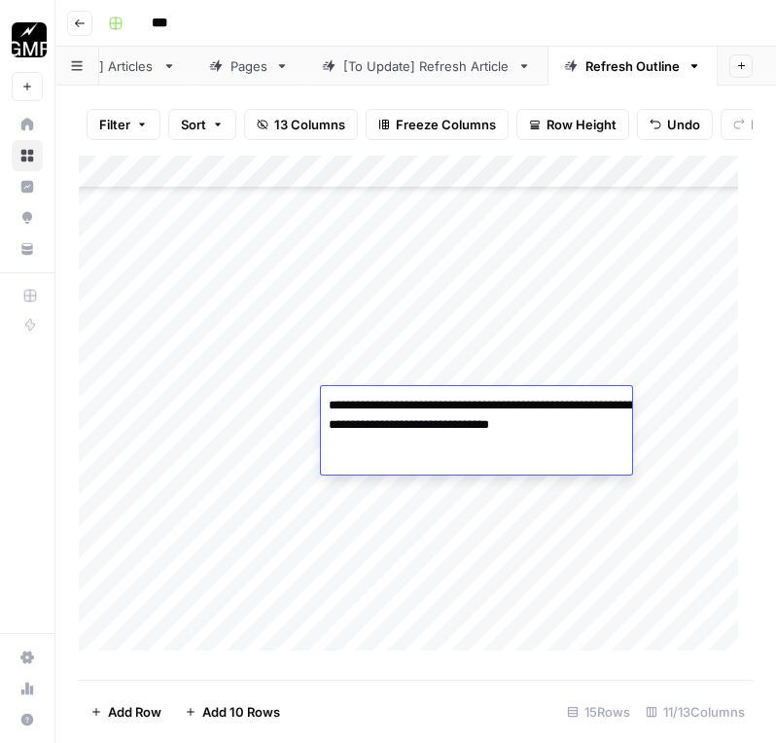
type textarea "**********"
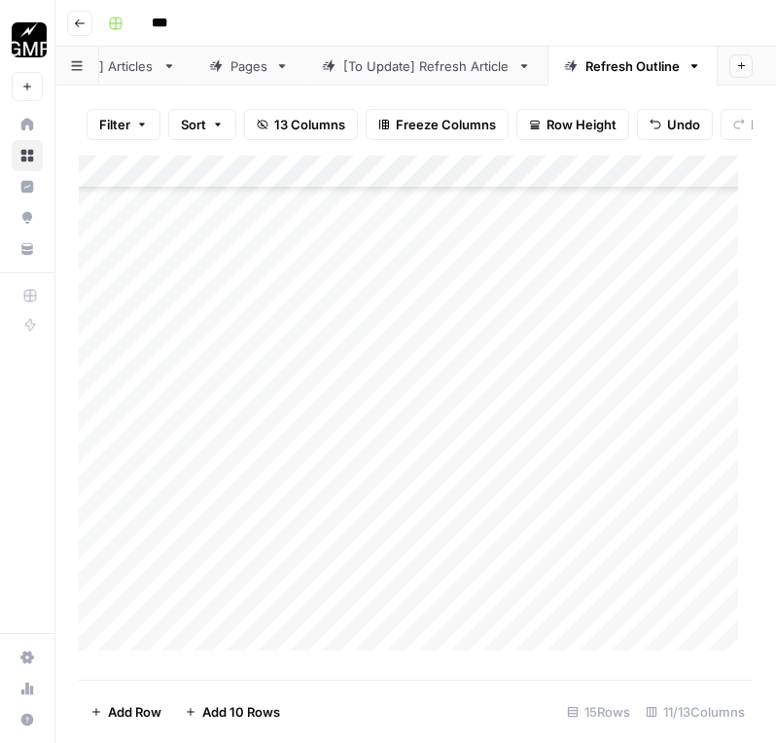
click at [564, 407] on div "Add Column" at bounding box center [416, 411] width 674 height 510
click at [426, 497] on div "Add Column" at bounding box center [416, 411] width 674 height 510
click at [443, 527] on div "Add Column" at bounding box center [416, 411] width 674 height 510
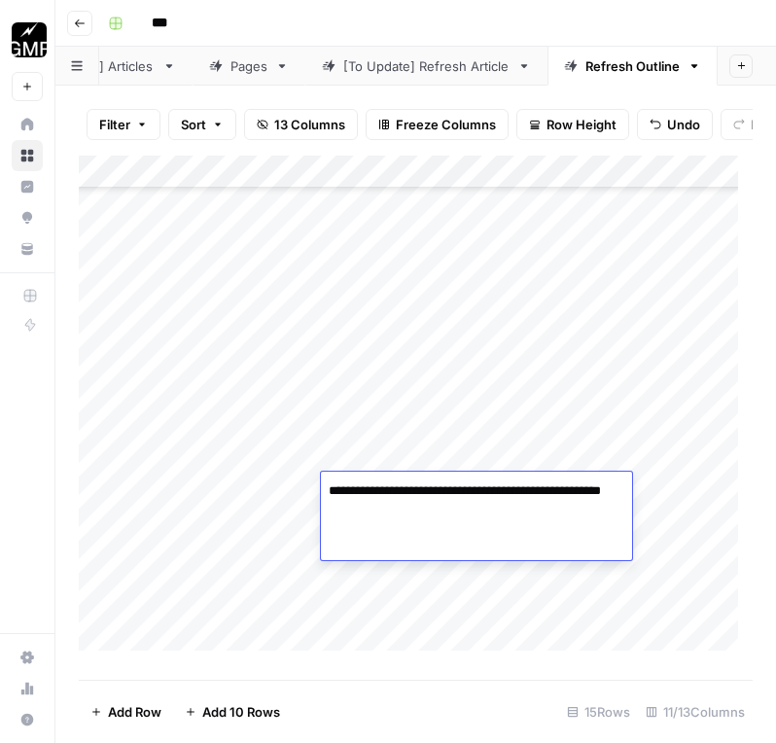
click at [699, 490] on textarea "**********" at bounding box center [513, 490] width 385 height 27
paste textarea "**********"
type textarea "**********"
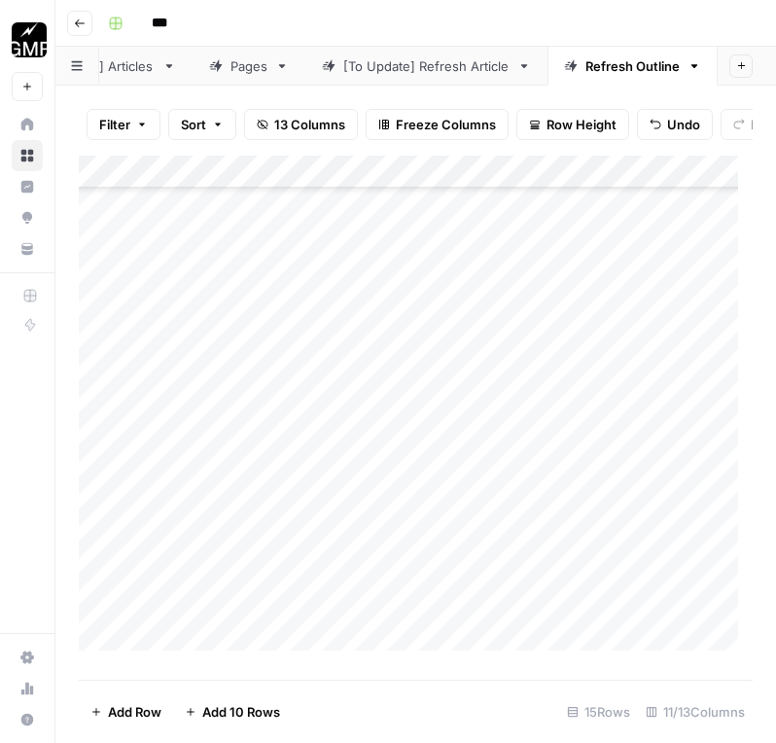
click at [571, 482] on div "Add Column" at bounding box center [416, 411] width 674 height 510
click at [334, 426] on div "Add Column" at bounding box center [416, 411] width 674 height 510
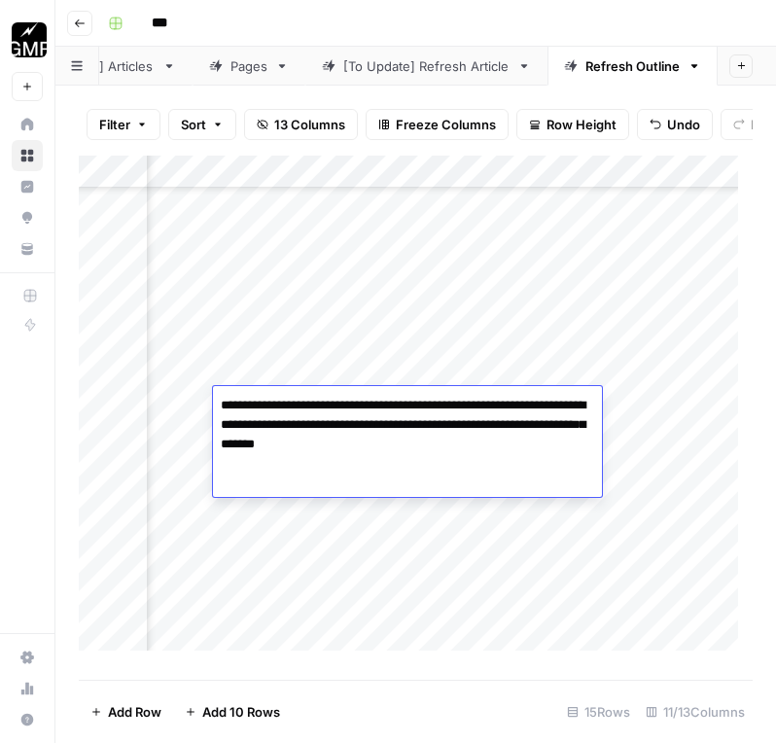
click at [423, 492] on div "Add Column" at bounding box center [416, 411] width 674 height 510
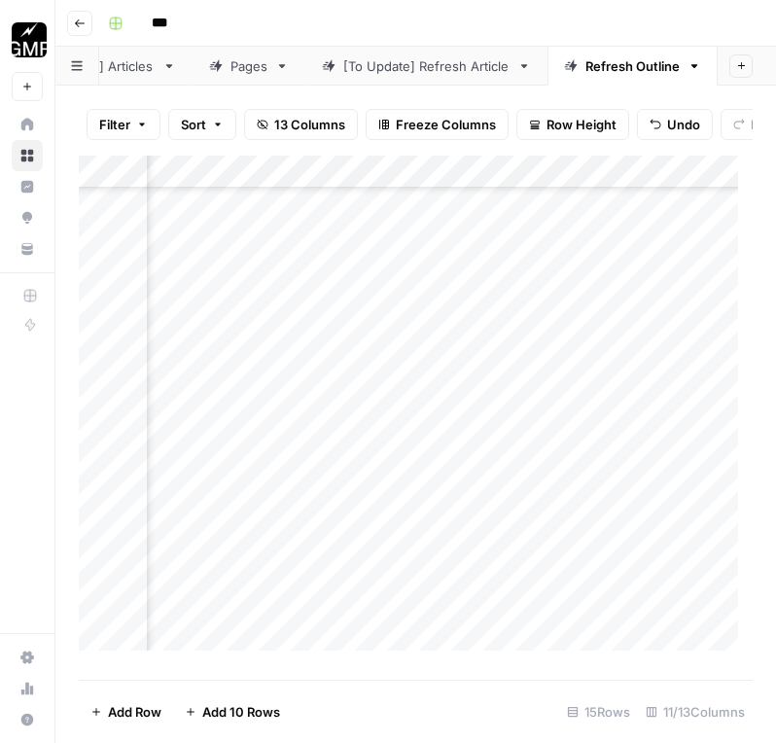
scroll to position [756, 921]
click at [541, 409] on div "Add Column" at bounding box center [416, 411] width 674 height 510
click at [751, 665] on icon "close" at bounding box center [749, 666] width 14 height 16
click at [580, 404] on div "Add Column" at bounding box center [416, 411] width 674 height 510
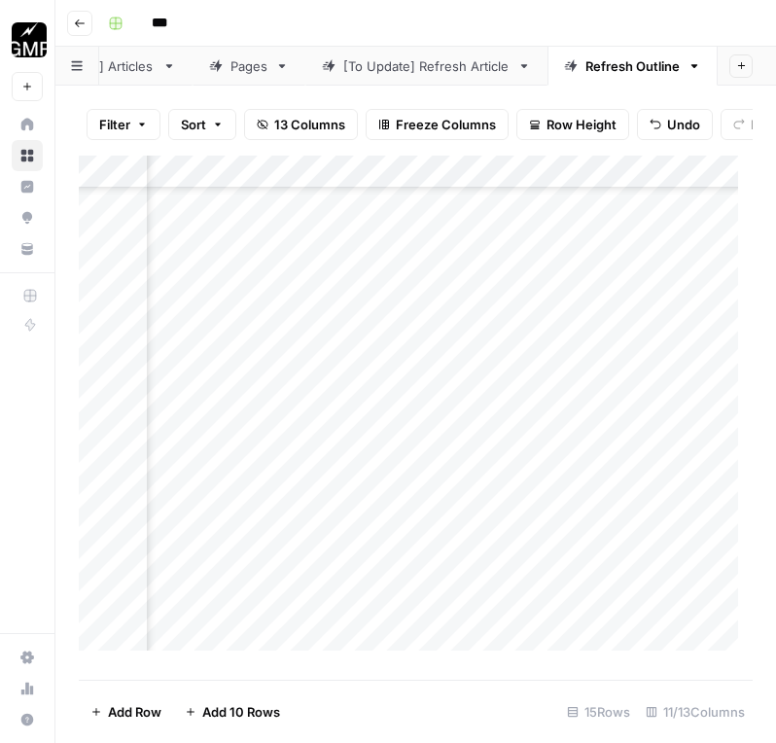
click at [580, 404] on div "Add Column" at bounding box center [416, 411] width 674 height 510
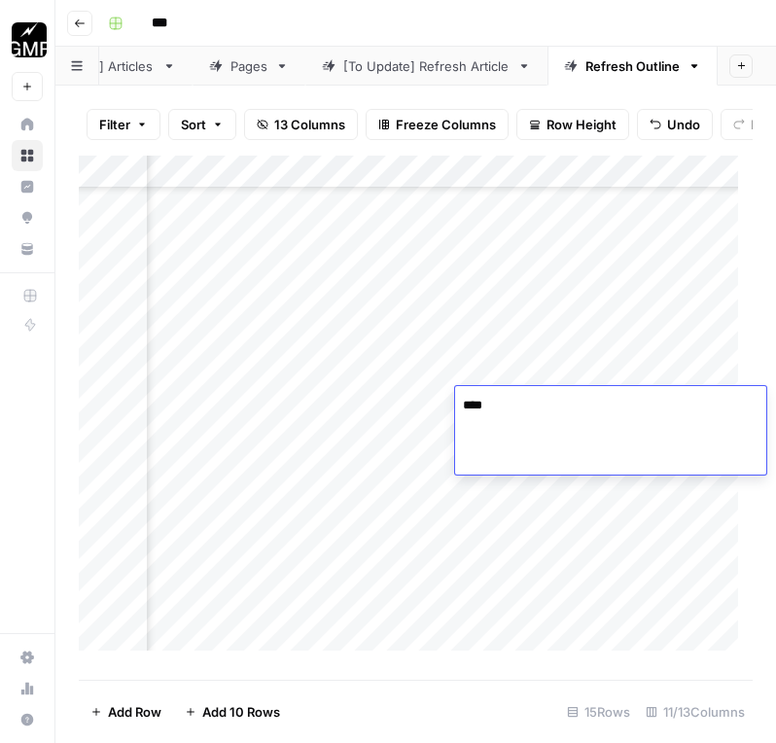
click at [580, 404] on textarea "****" at bounding box center [610, 405] width 311 height 27
click at [585, 514] on div "Add Column" at bounding box center [416, 411] width 674 height 510
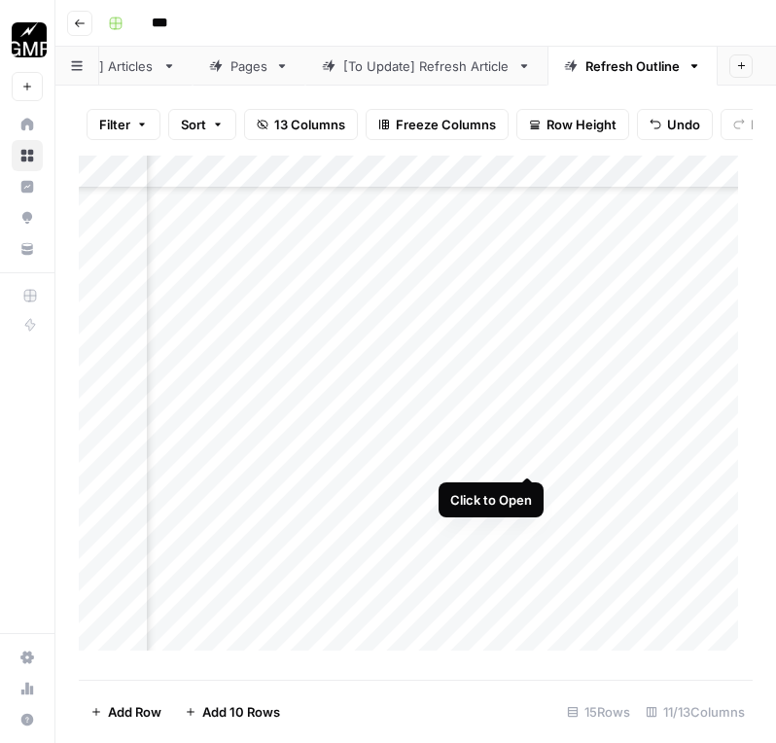
click at [530, 404] on div "Add Column" at bounding box center [416, 411] width 674 height 510
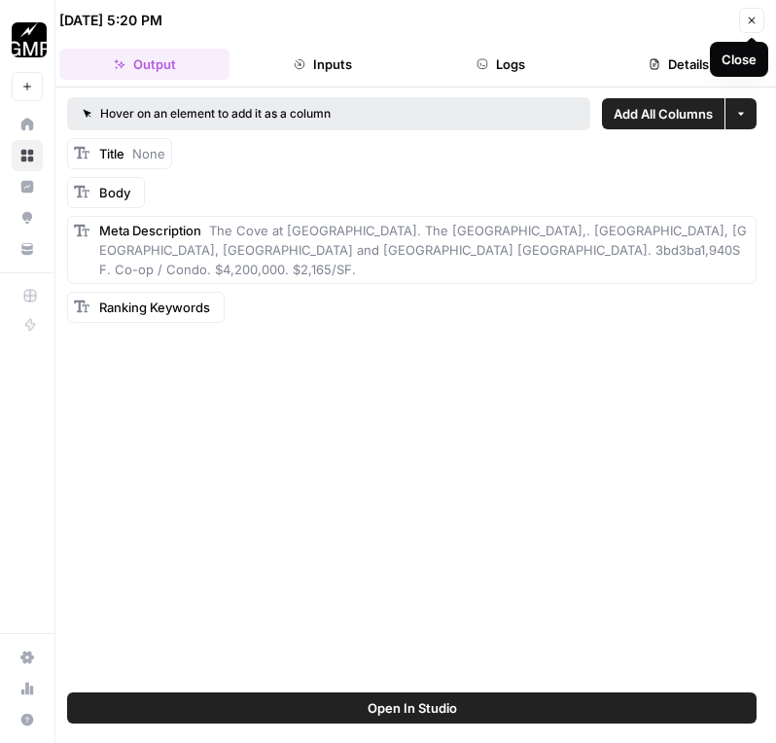
click at [748, 30] on button "Close" at bounding box center [751, 20] width 25 height 25
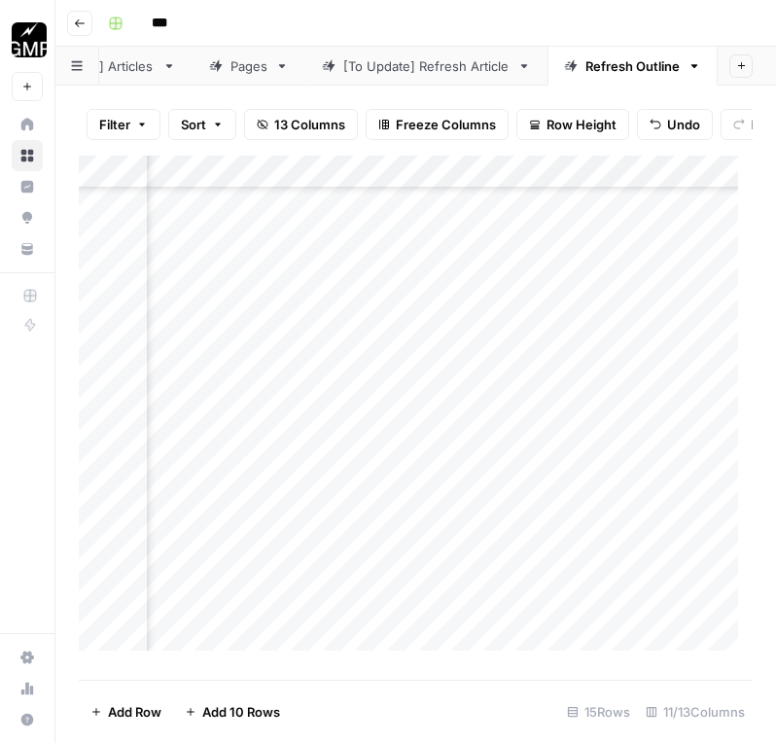
scroll to position [756, 754]
click at [414, 528] on div "Add Column" at bounding box center [416, 411] width 674 height 510
